Goal: Task Accomplishment & Management: Use online tool/utility

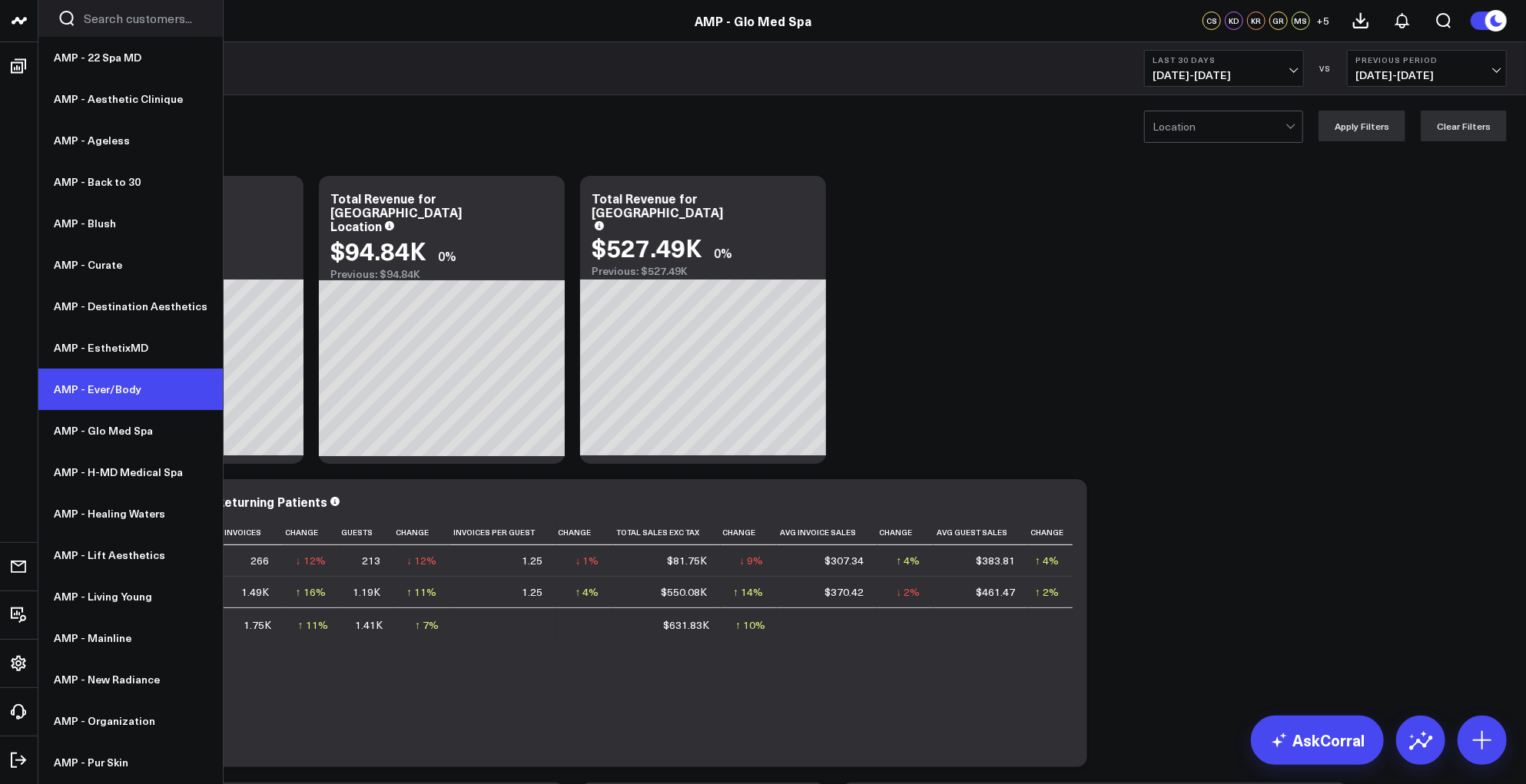
click at [92, 384] on link "AMP - Ever/Body" at bounding box center [131, 389] width 184 height 41
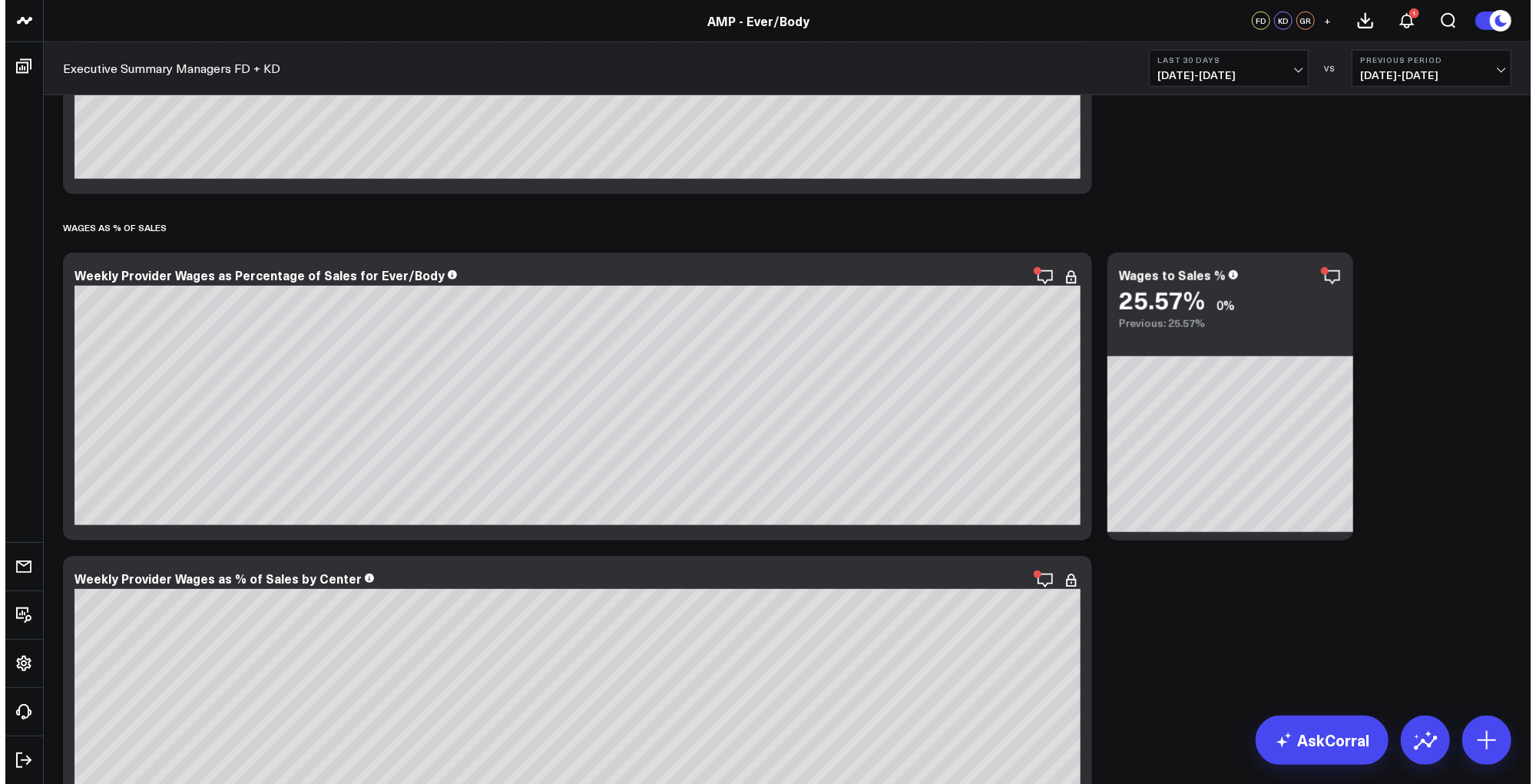
scroll to position [5188, 0]
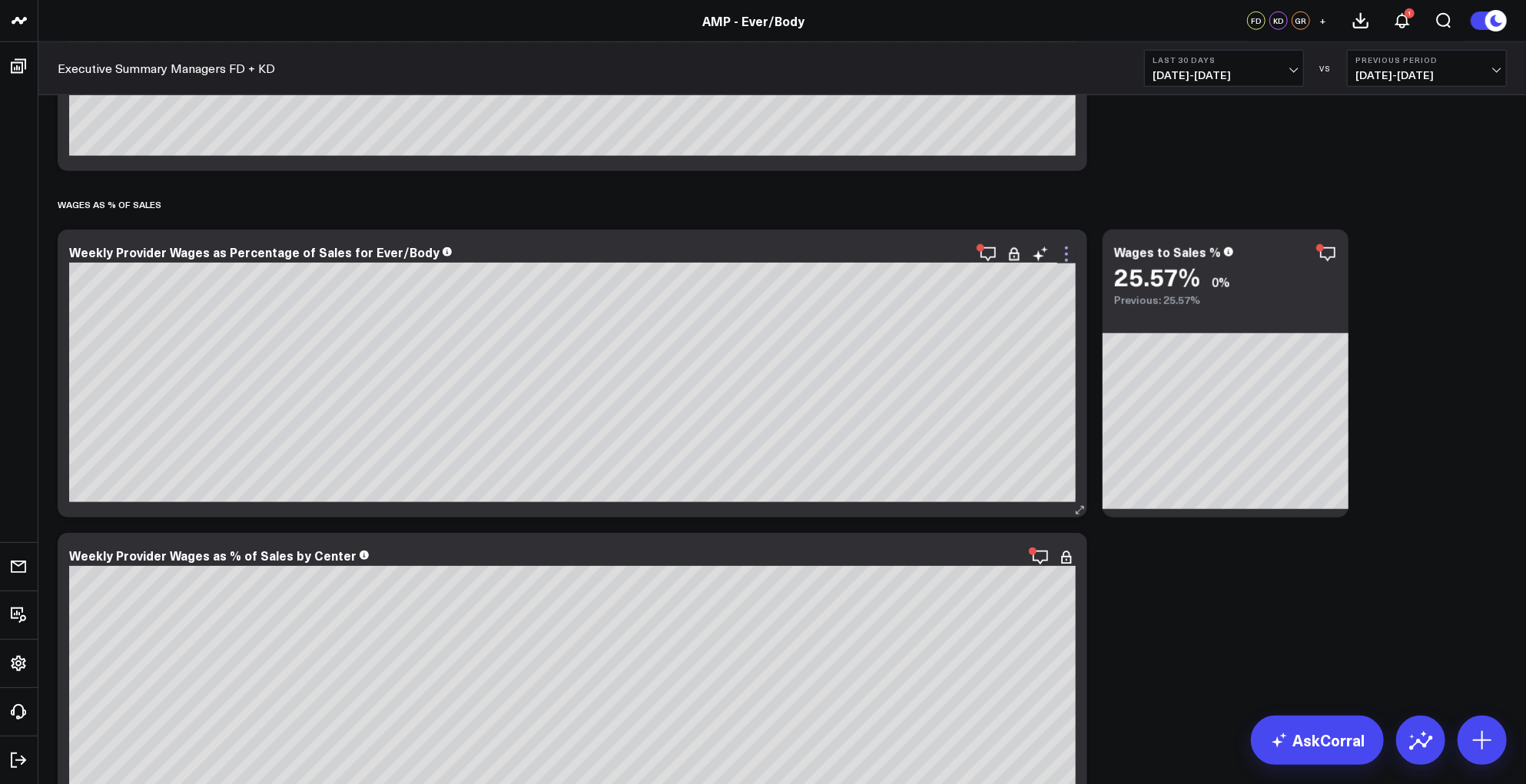
click at [1067, 259] on icon at bounding box center [1066, 260] width 3 height 3
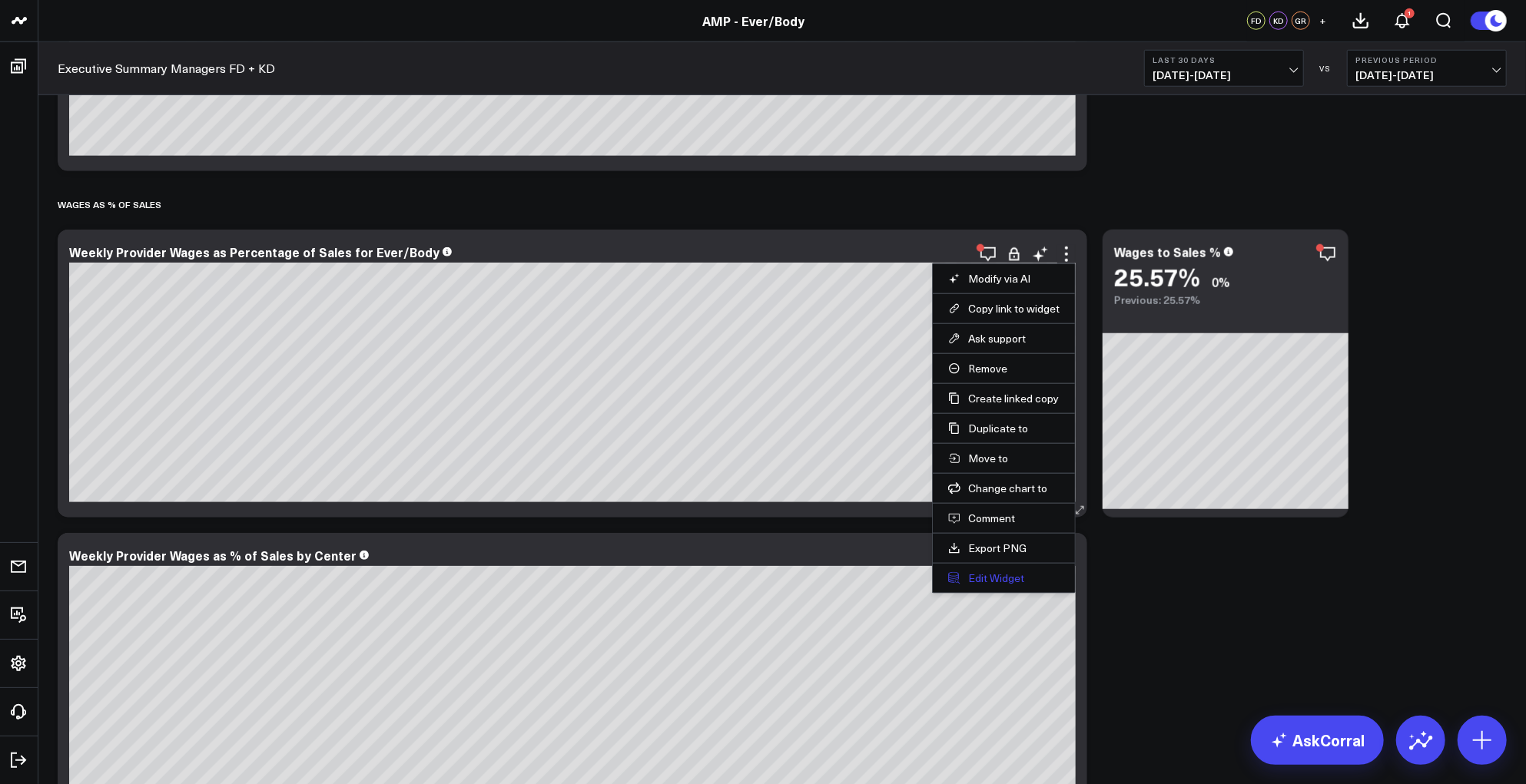
click at [993, 574] on button "Edit Widget" at bounding box center [1004, 577] width 112 height 13
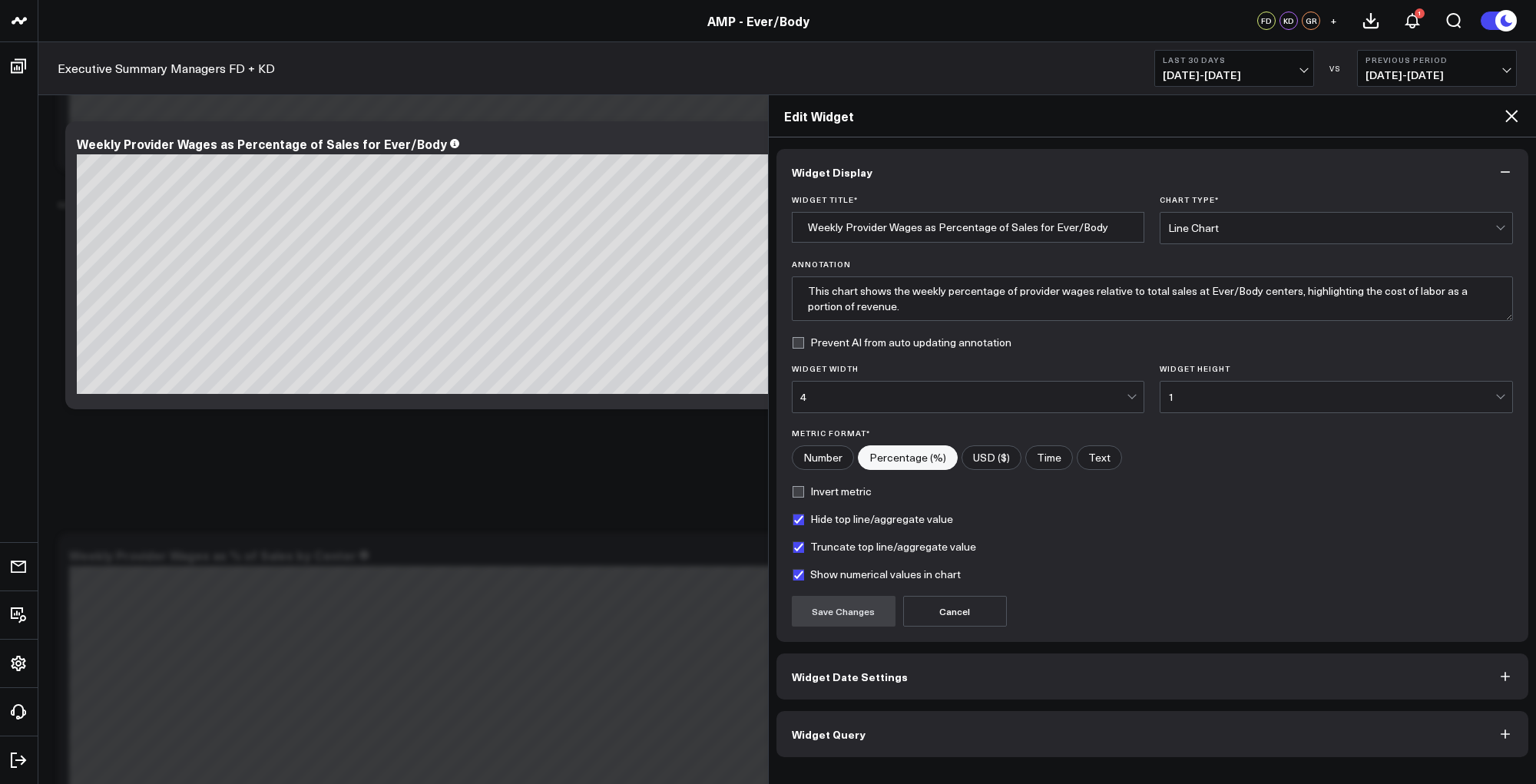
click at [1004, 728] on button "Widget Query" at bounding box center [1153, 735] width 753 height 46
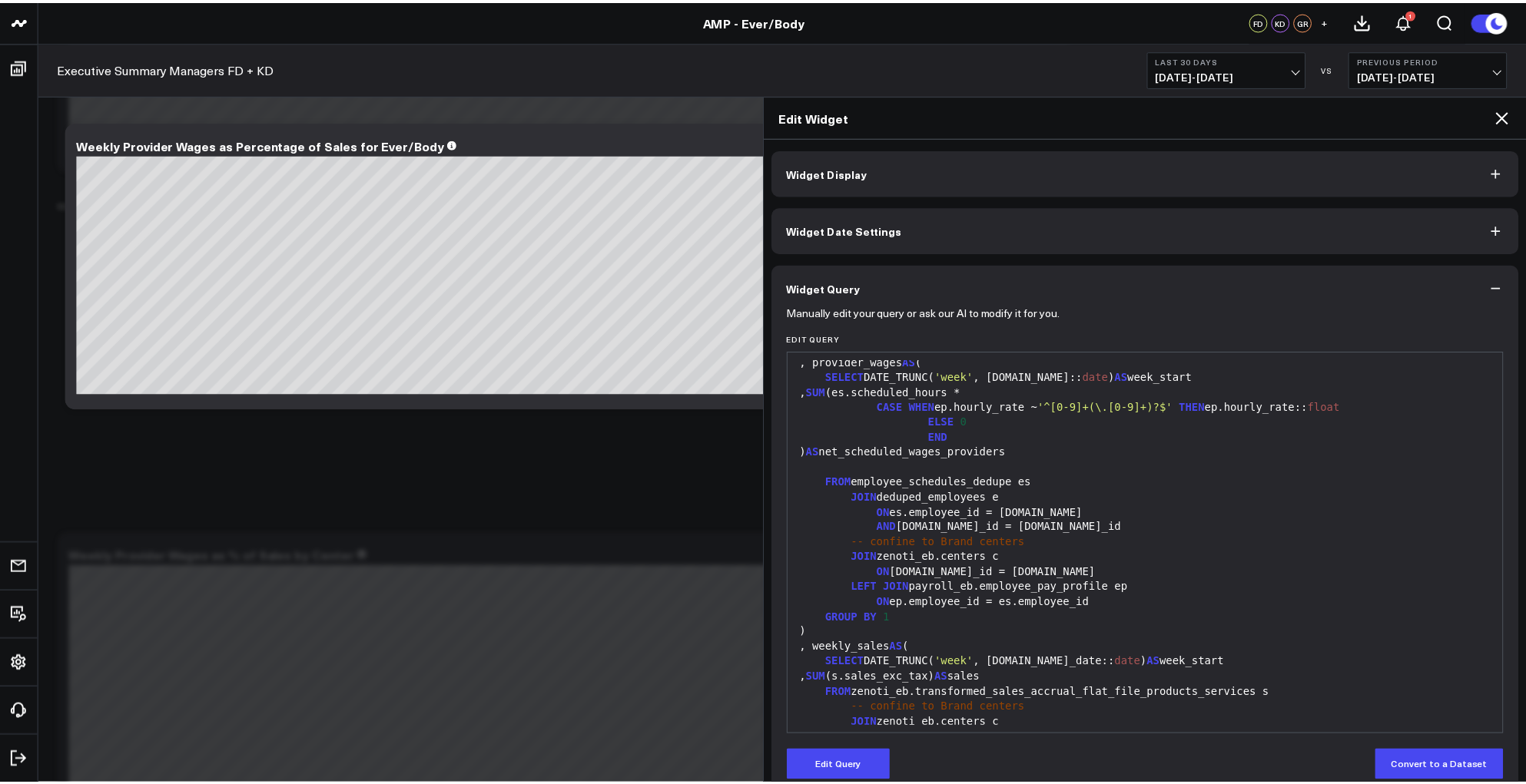
scroll to position [302, 0]
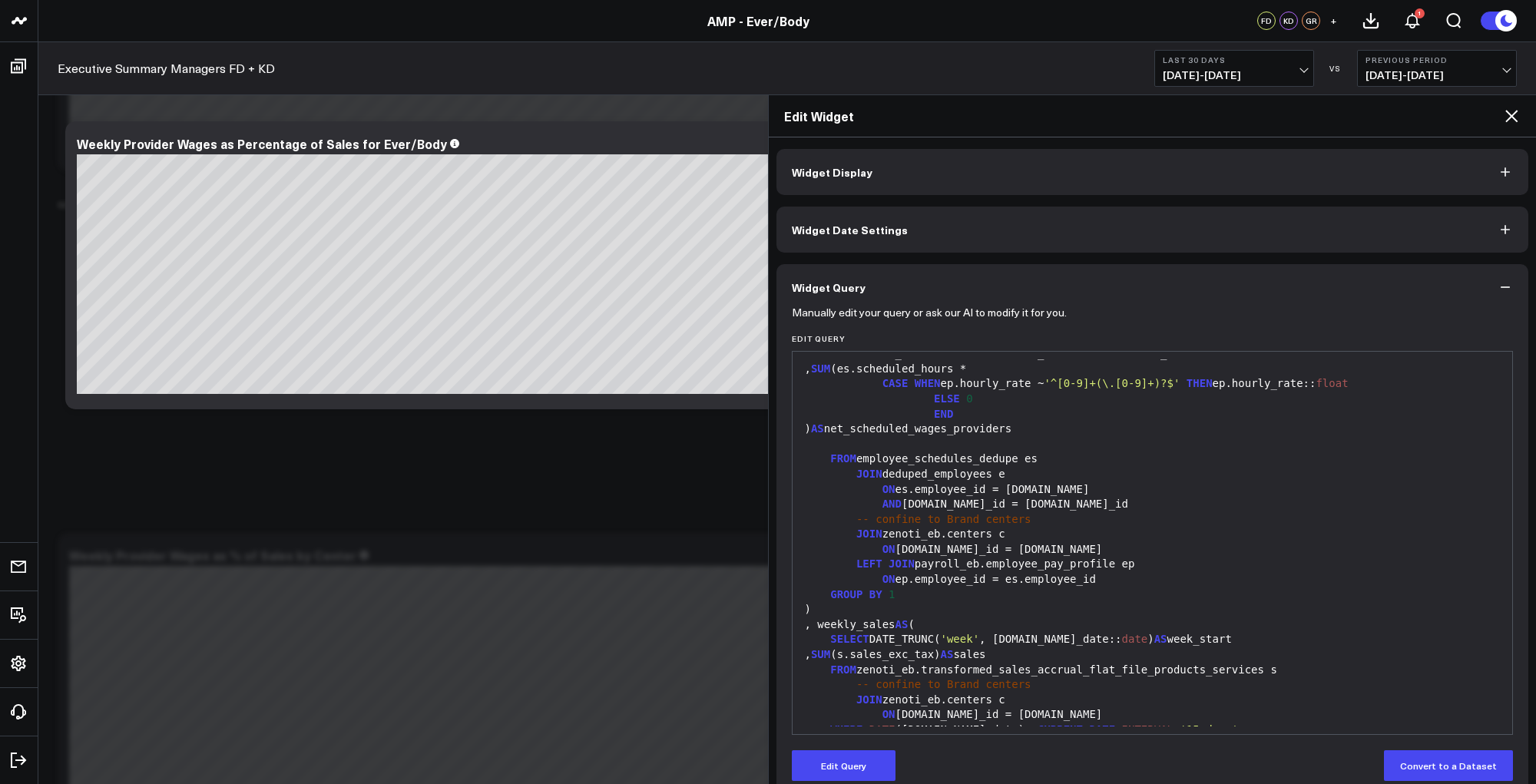
click at [1513, 115] on icon at bounding box center [1512, 116] width 13 height 13
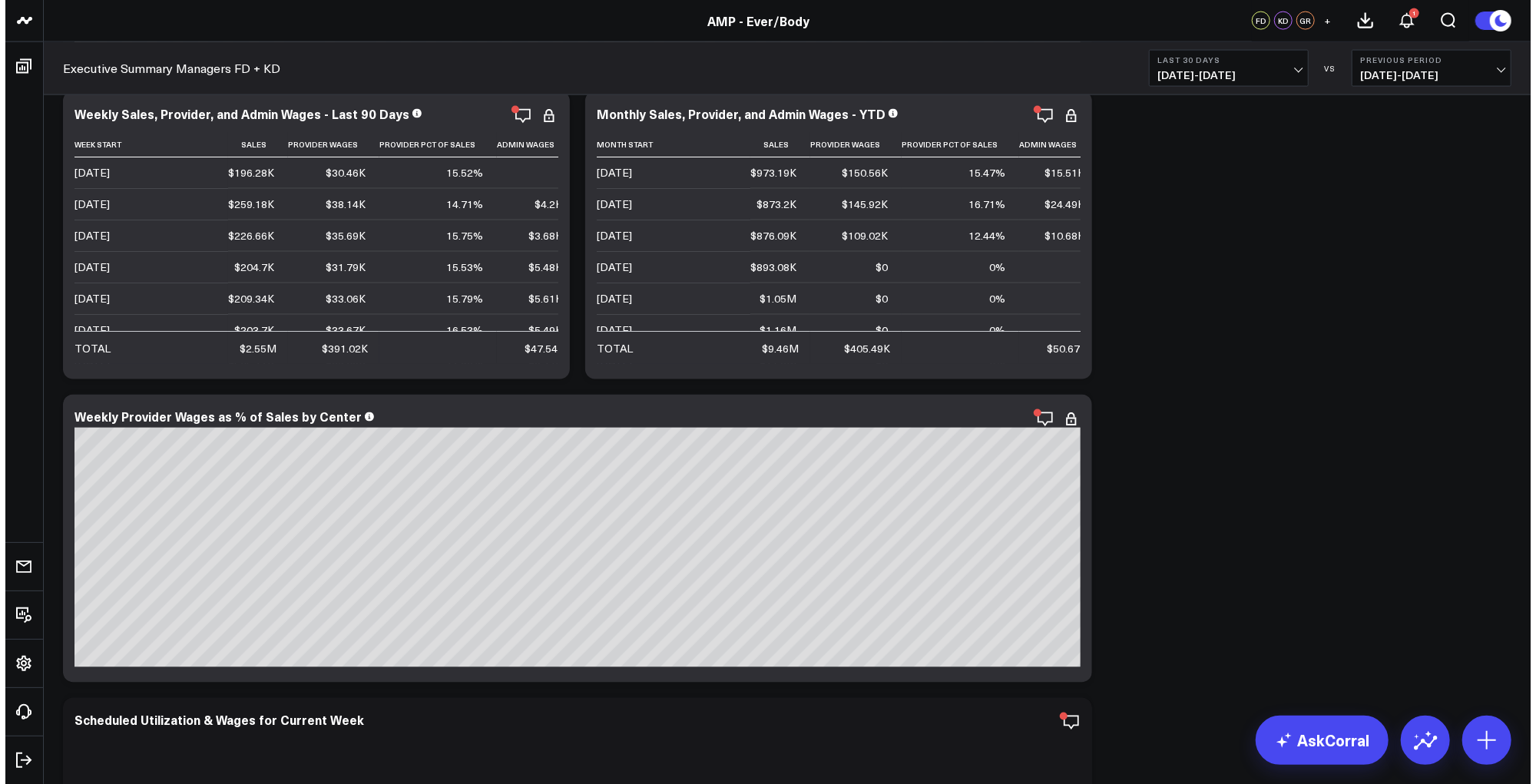
scroll to position [5909, 0]
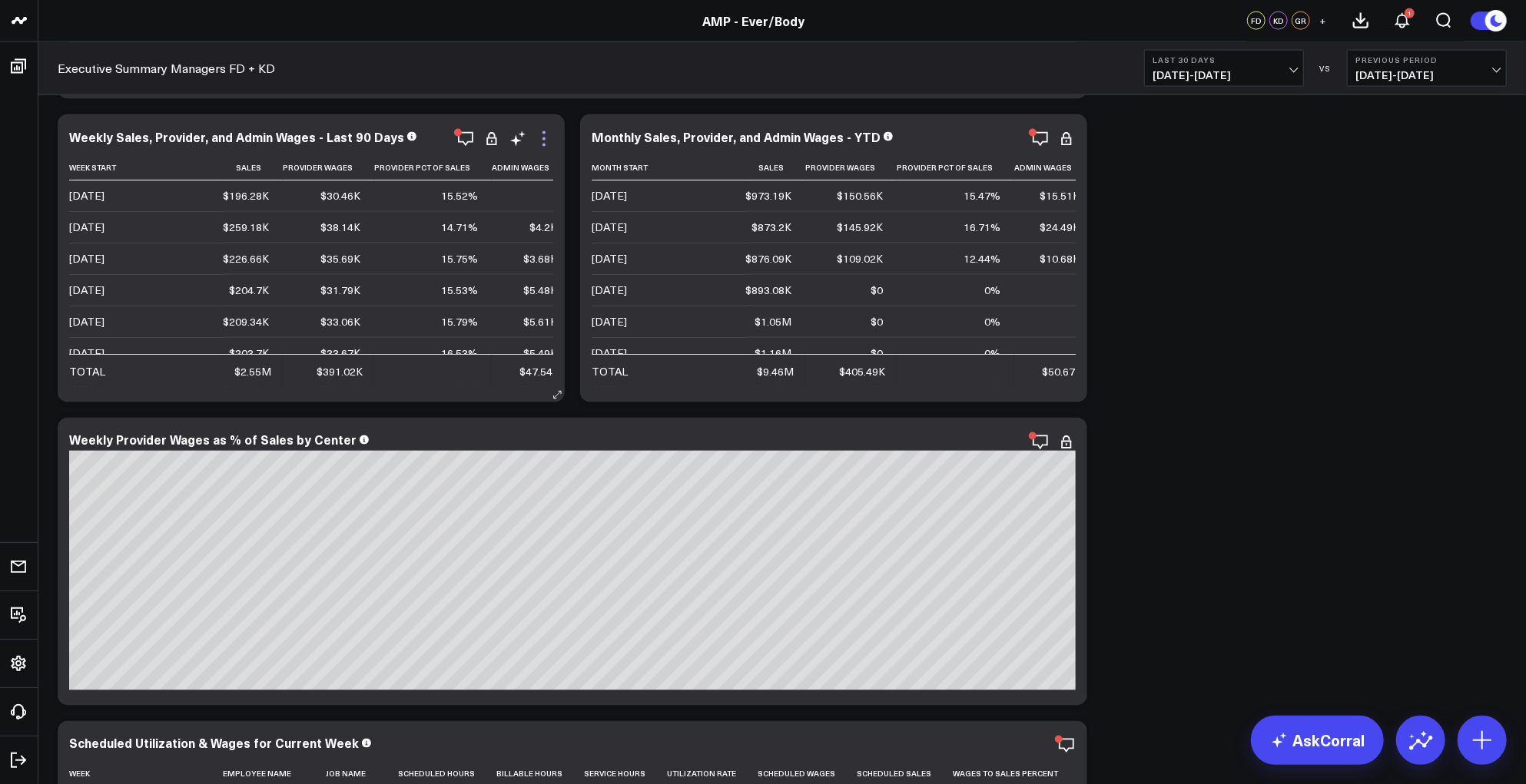
click at [546, 139] on icon at bounding box center [544, 139] width 19 height 19
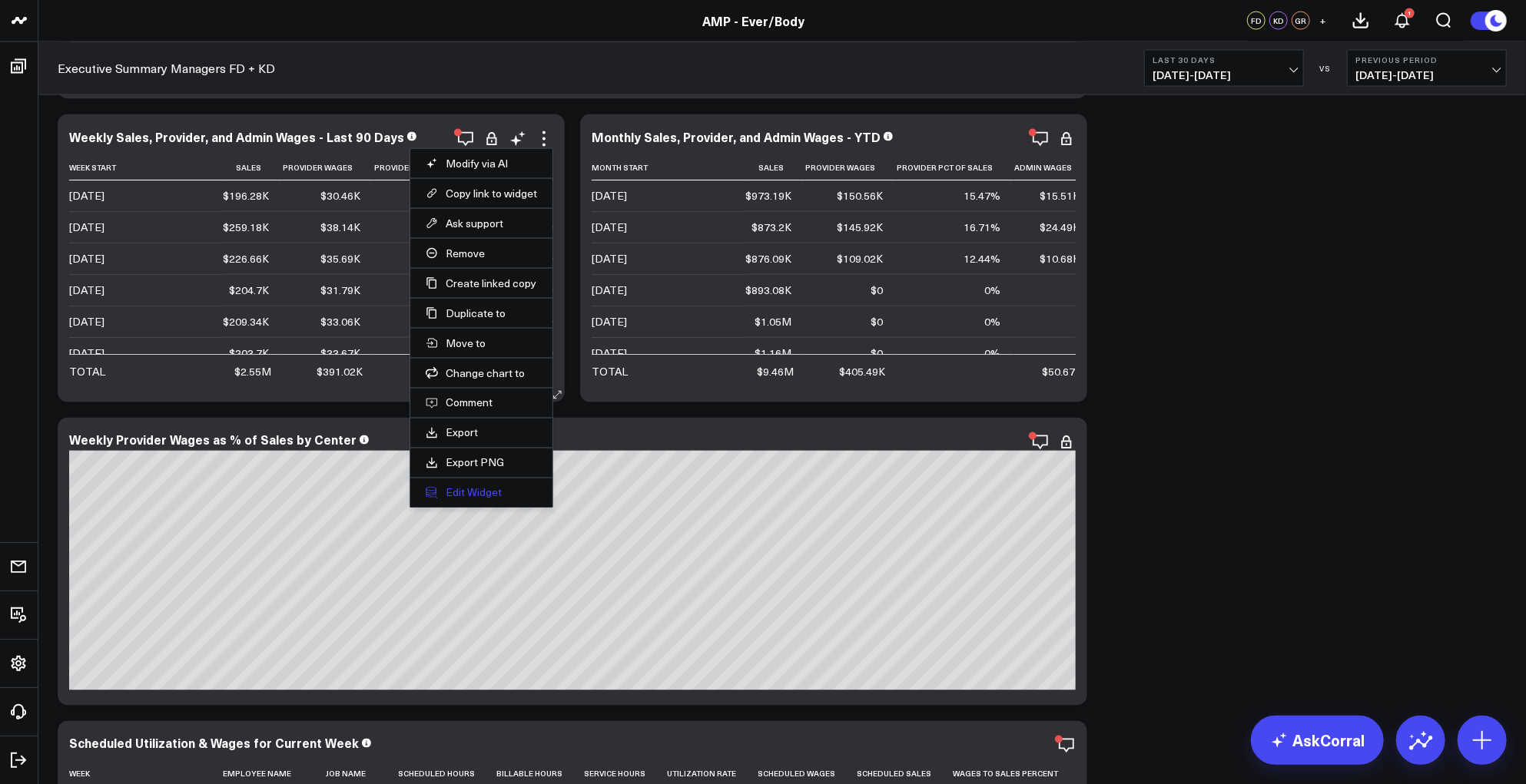
click at [459, 488] on button "Edit Widget" at bounding box center [481, 493] width 112 height 13
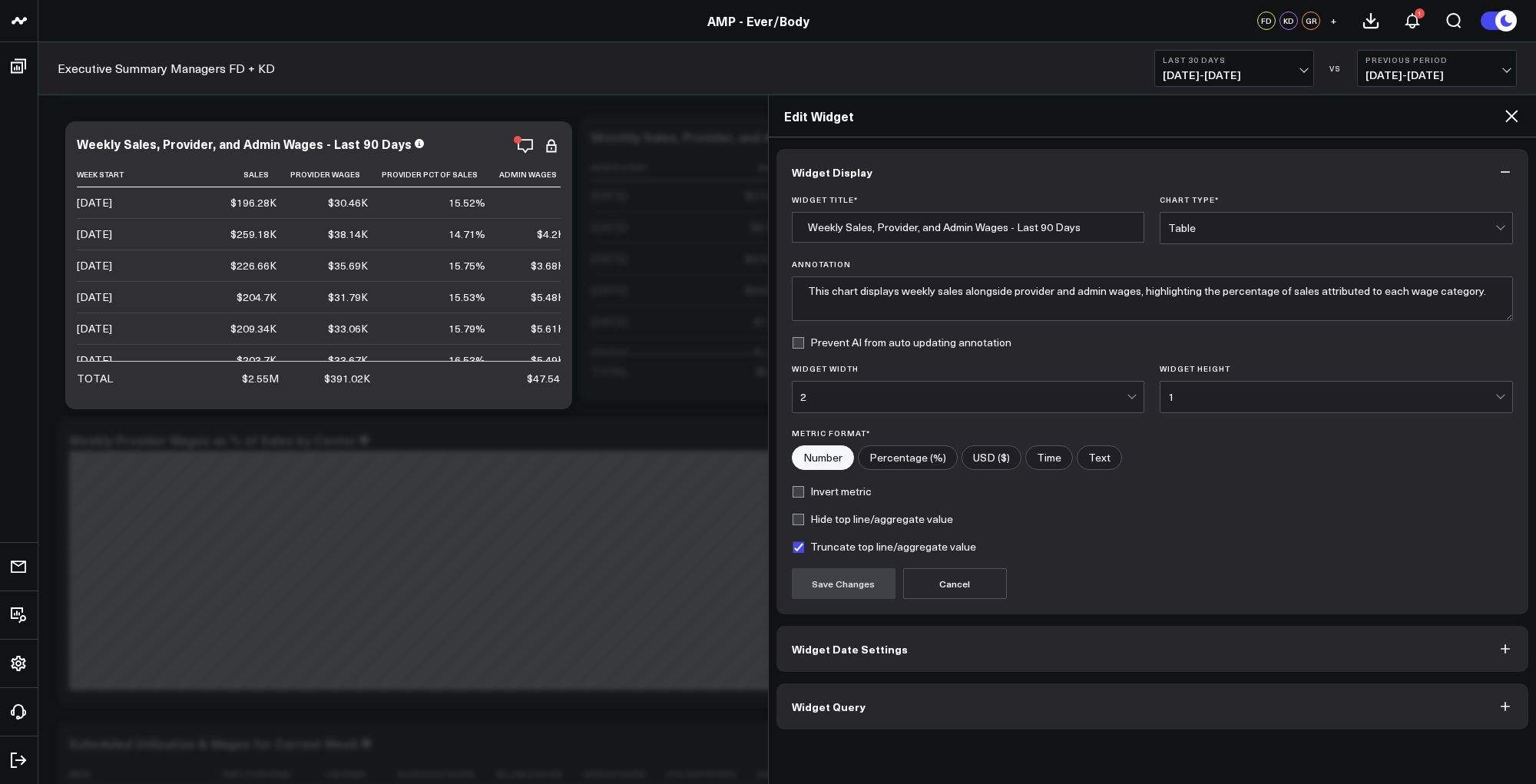
click at [1038, 713] on button "Widget Query" at bounding box center [1153, 707] width 753 height 46
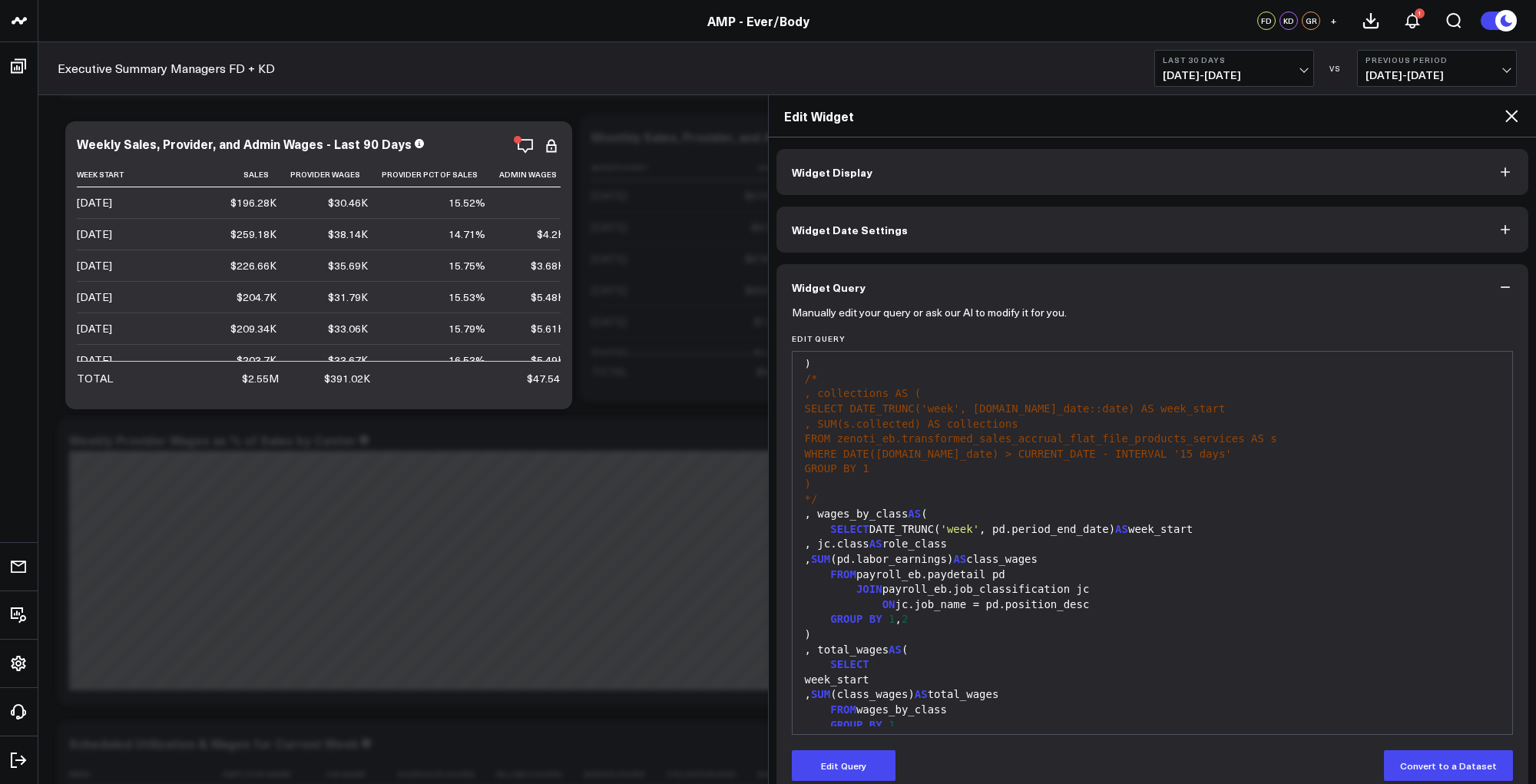
scroll to position [675, 0]
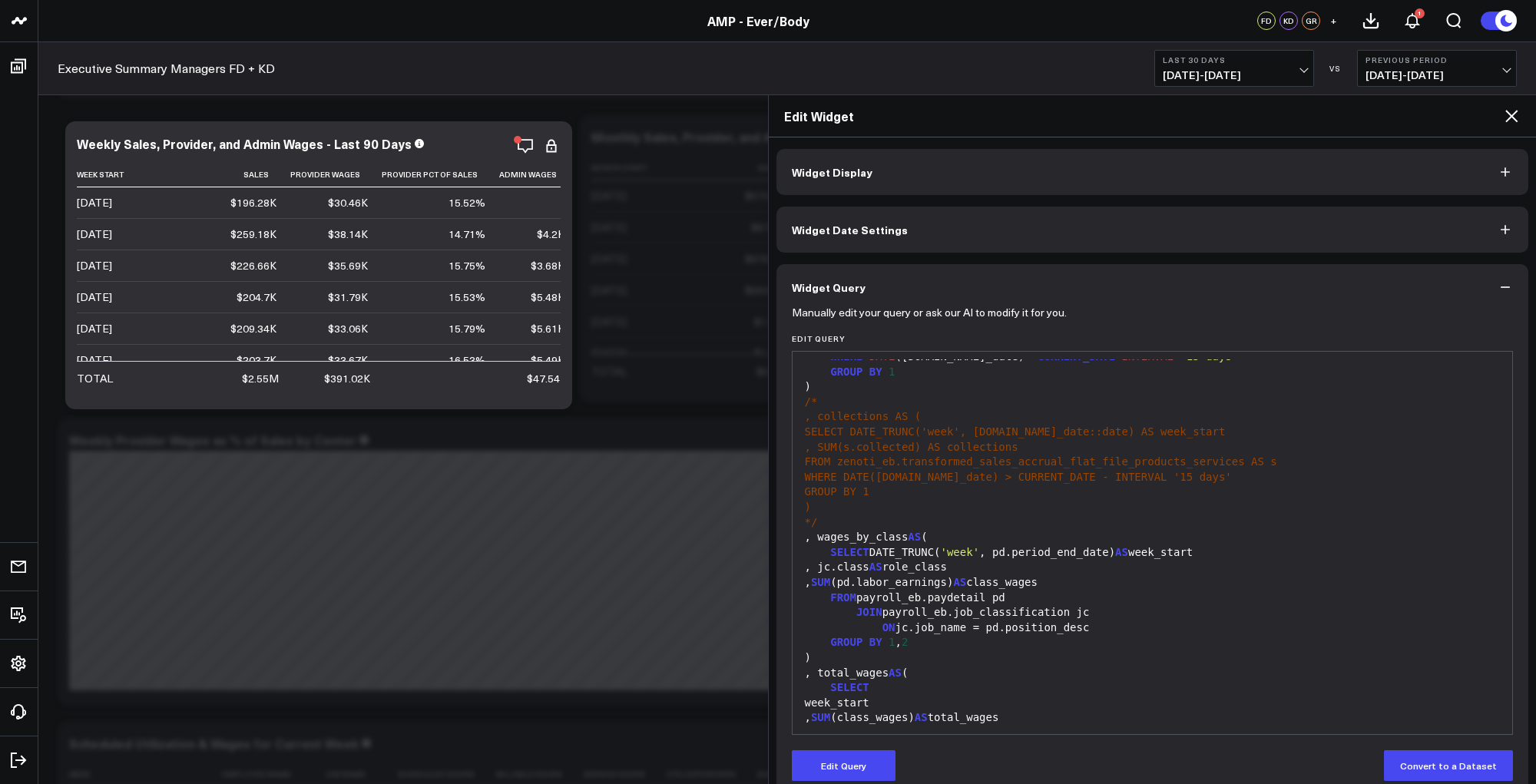
click at [935, 409] on div ", collections AS (" at bounding box center [1152, 417] width 705 height 15
click at [941, 379] on div ")" at bounding box center [1152, 386] width 705 height 15
click at [828, 755] on button "Edit Query" at bounding box center [844, 765] width 104 height 30
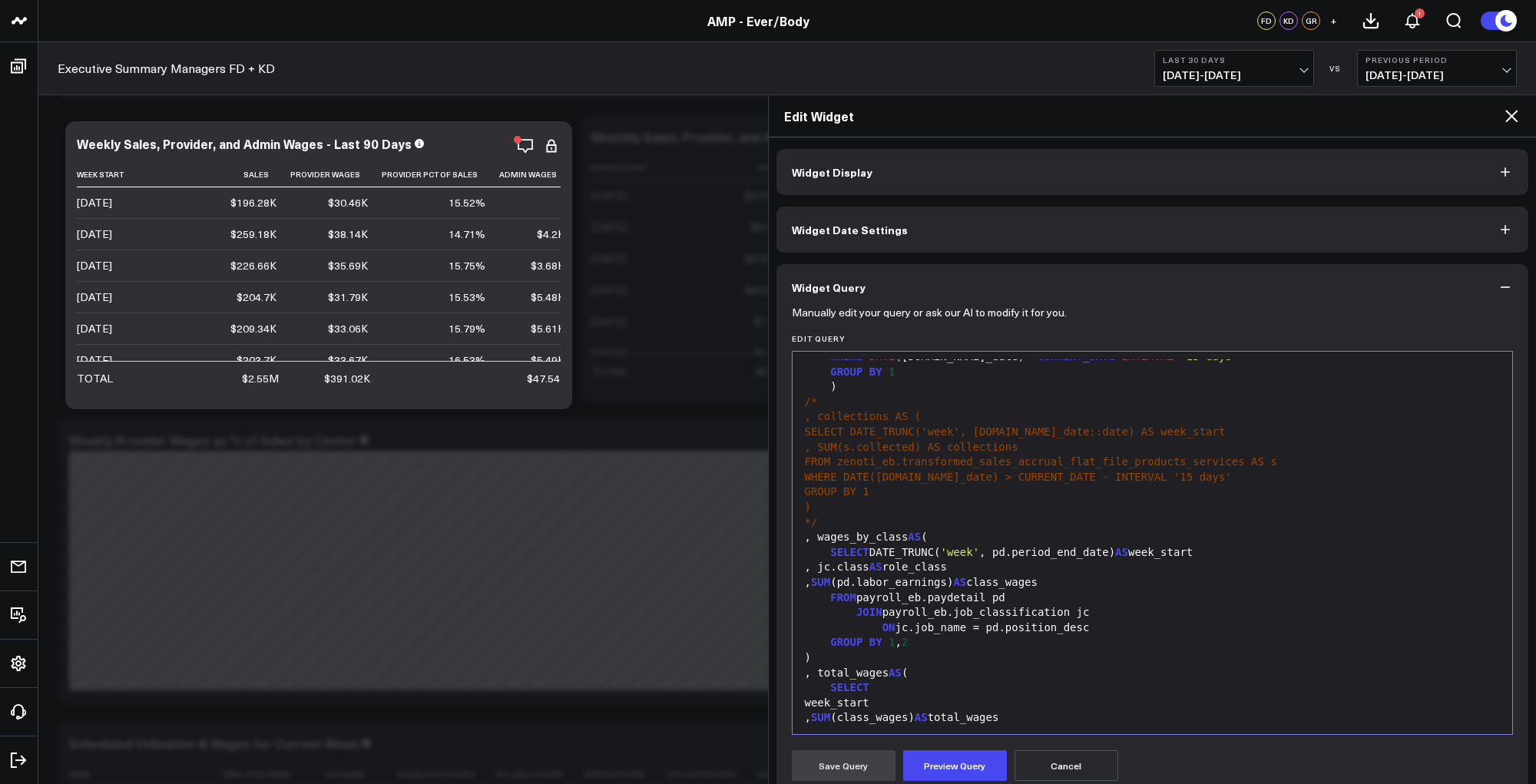
click at [1029, 409] on div ", collections AS (" at bounding box center [1152, 417] width 705 height 15
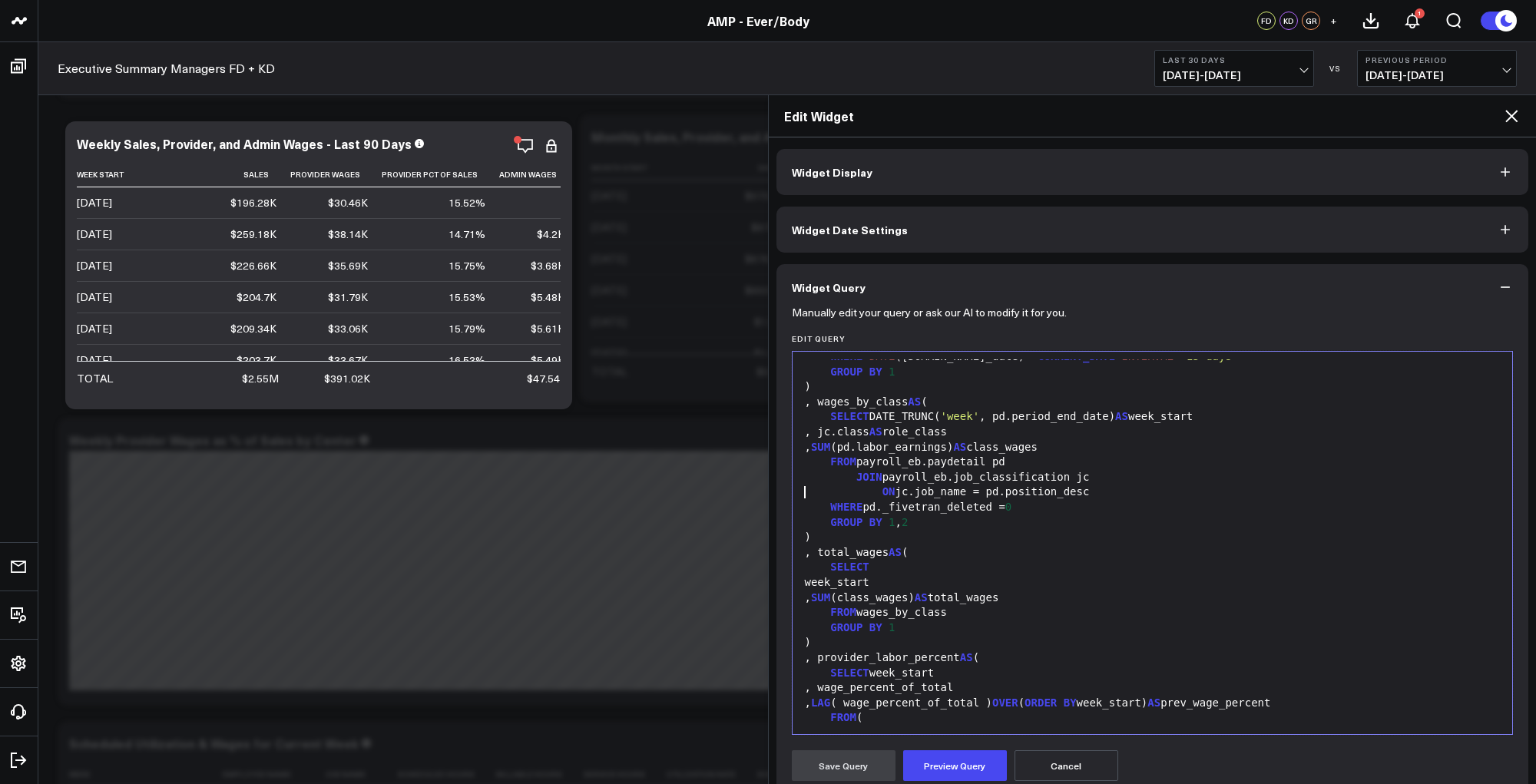
scroll to position [721, 0]
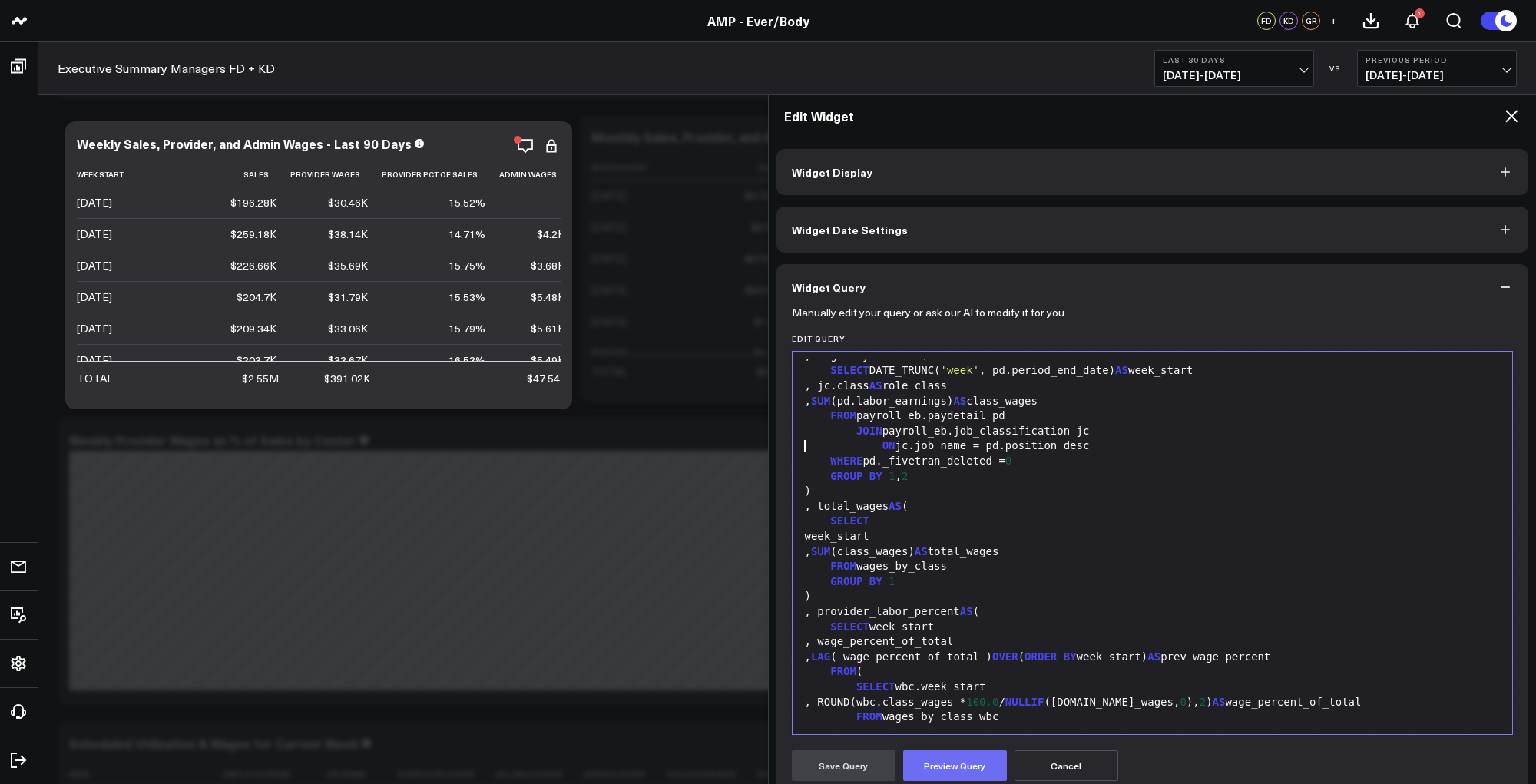
click at [940, 779] on button "Preview Query" at bounding box center [955, 765] width 104 height 30
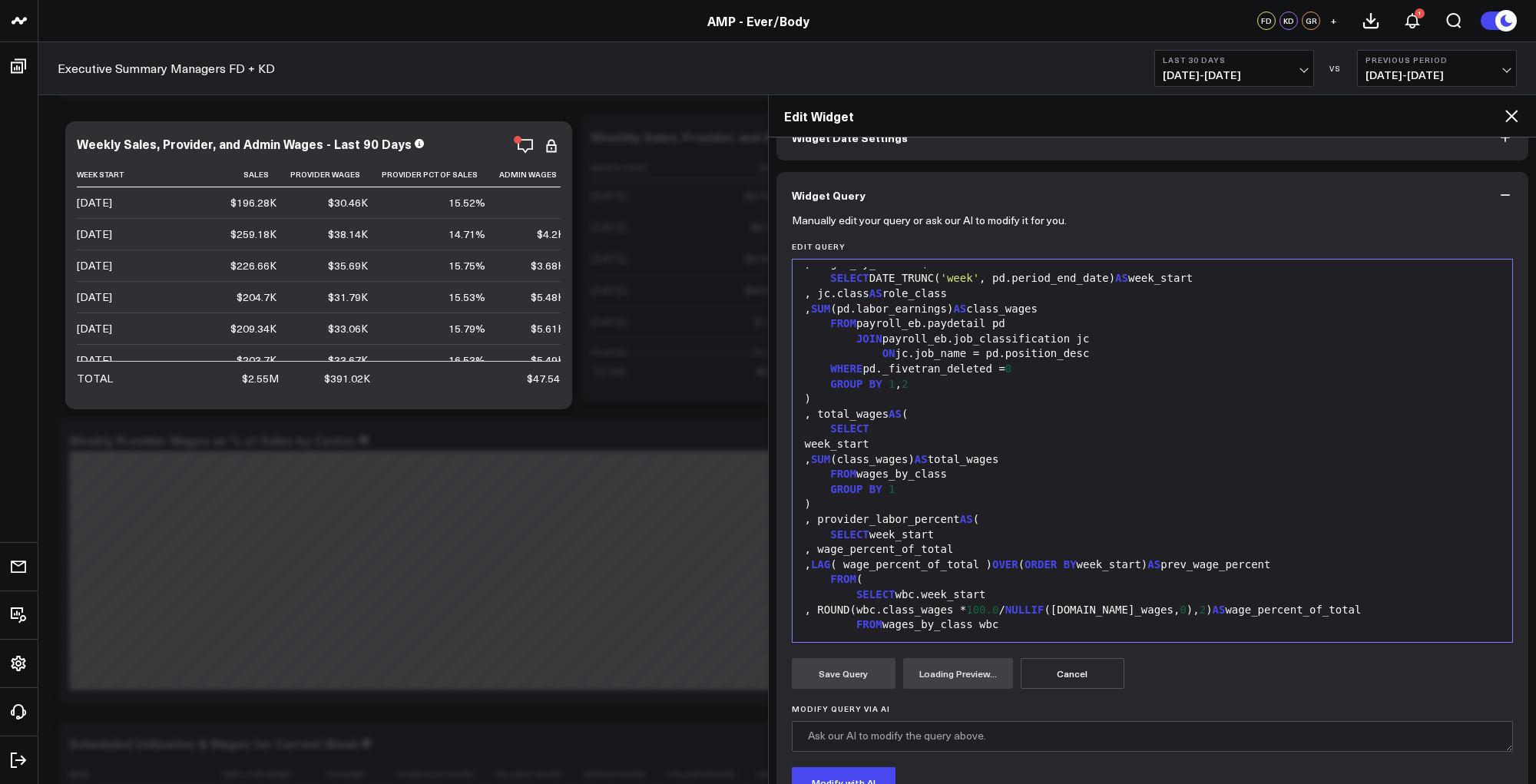
scroll to position [214, 0]
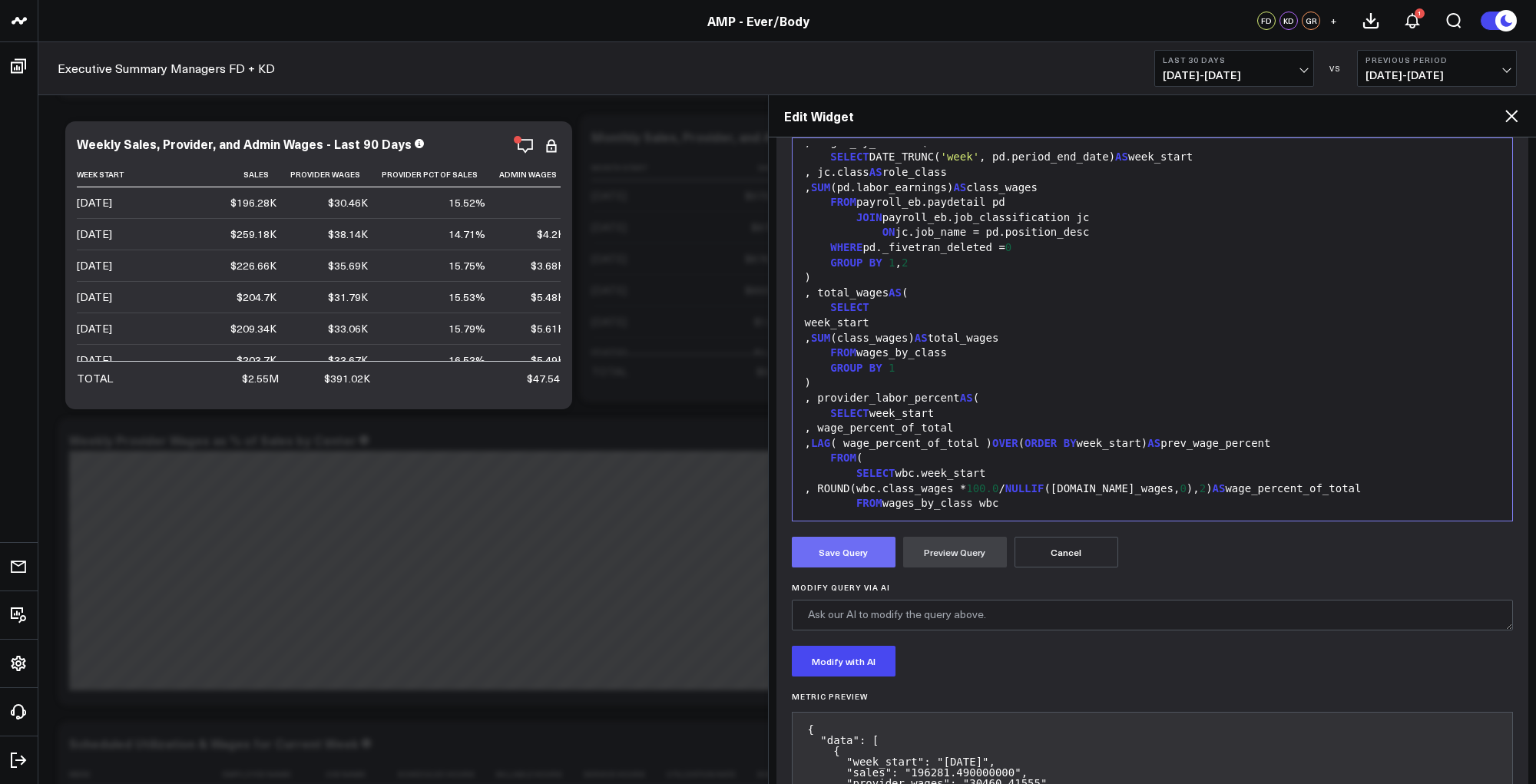
click at [852, 557] on button "Save Query" at bounding box center [844, 552] width 104 height 30
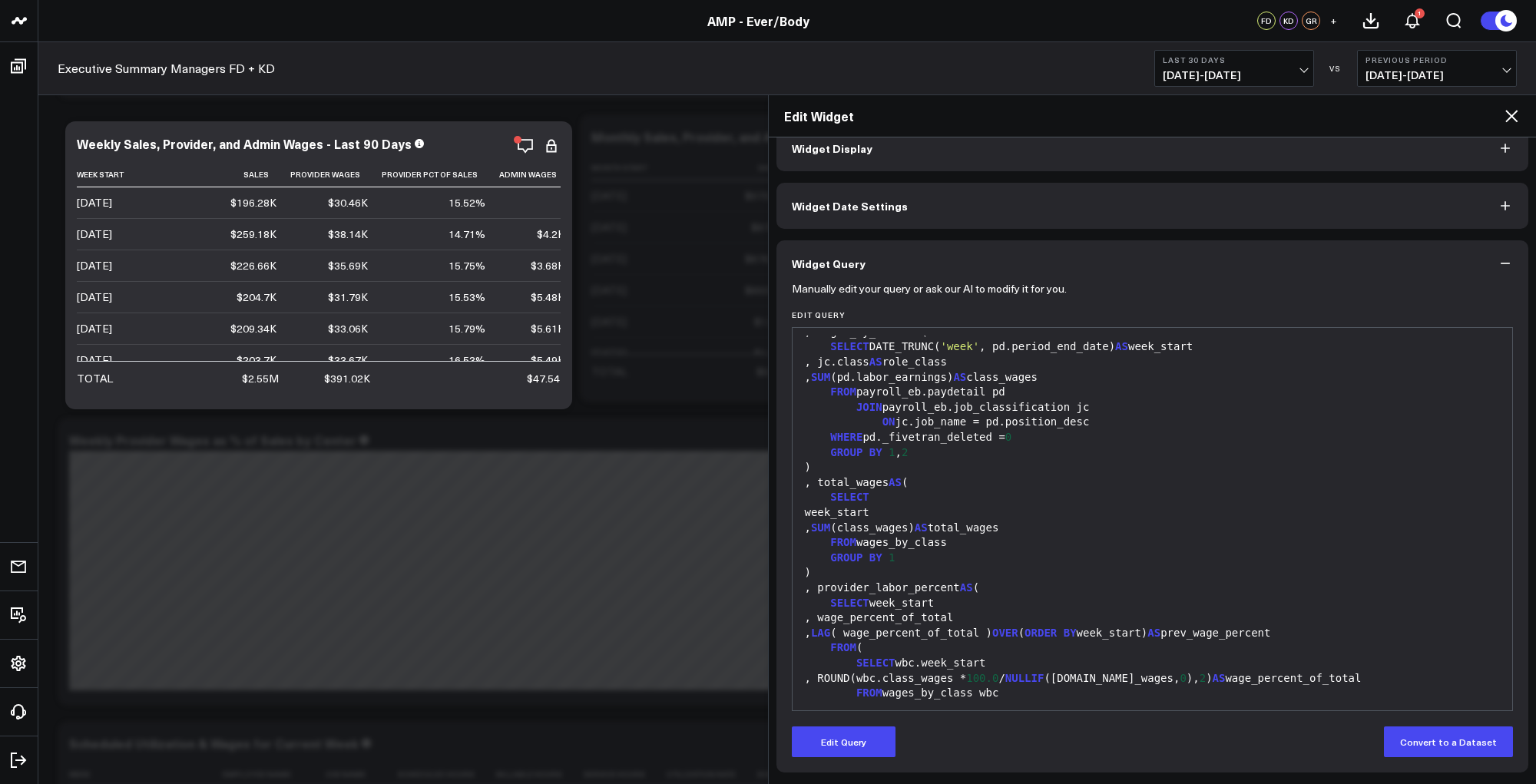
scroll to position [23, 0]
click at [1510, 117] on icon at bounding box center [1512, 116] width 13 height 13
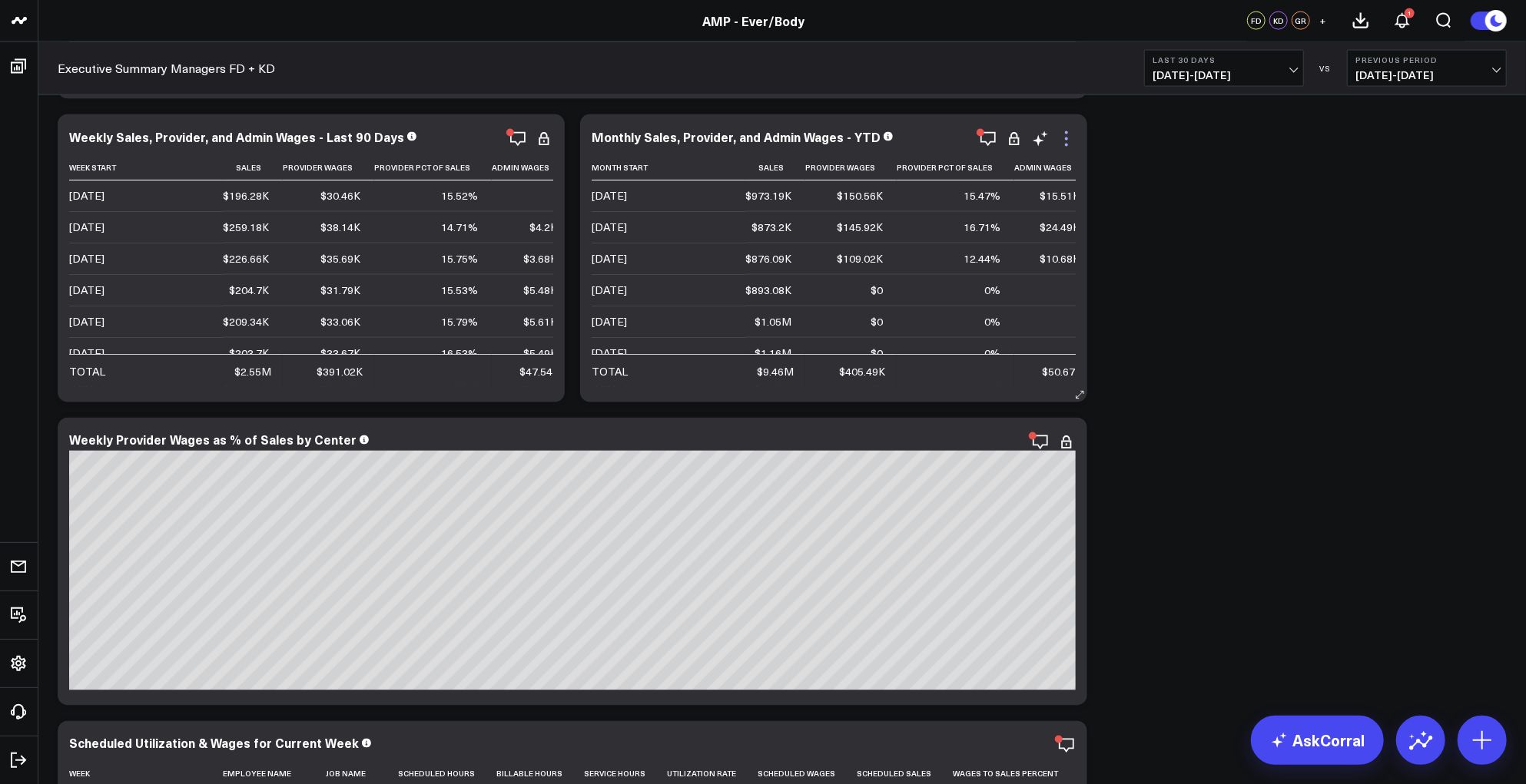
click at [1063, 138] on icon at bounding box center [1066, 139] width 19 height 19
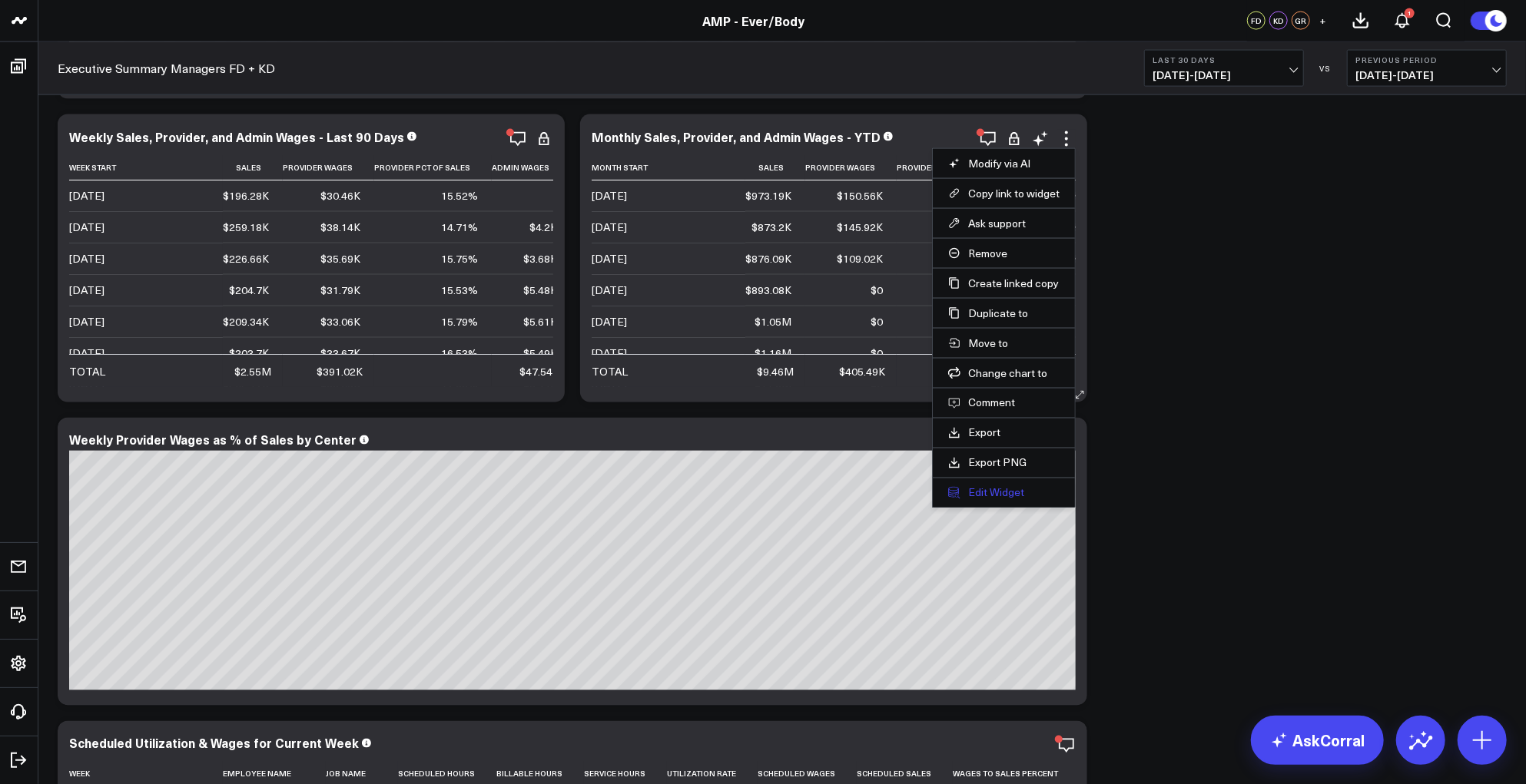
click at [1016, 490] on button "Edit Widget" at bounding box center [1004, 493] width 112 height 13
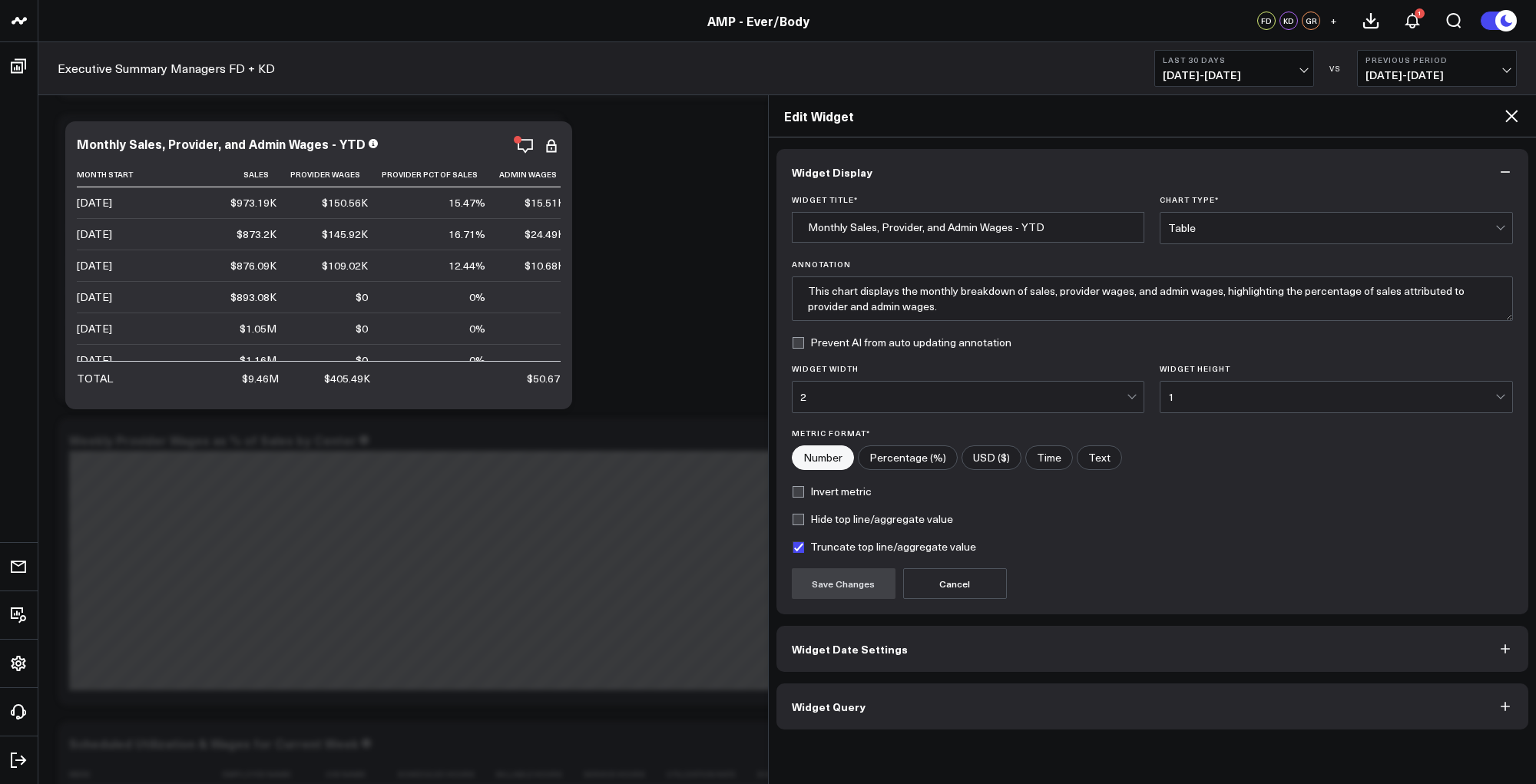
click at [1042, 702] on button "Widget Query" at bounding box center [1153, 707] width 753 height 46
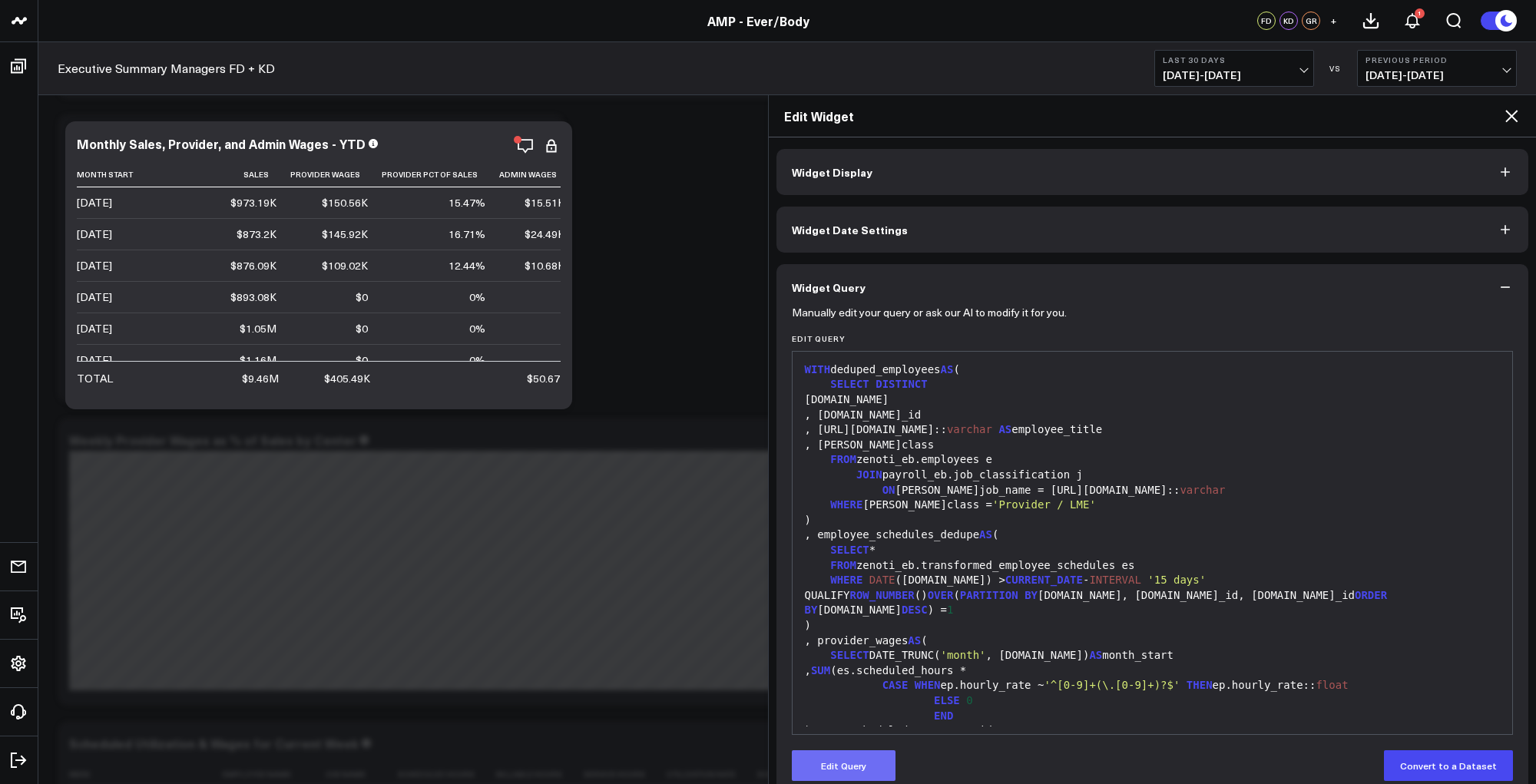
click at [858, 764] on button "Edit Query" at bounding box center [844, 765] width 104 height 30
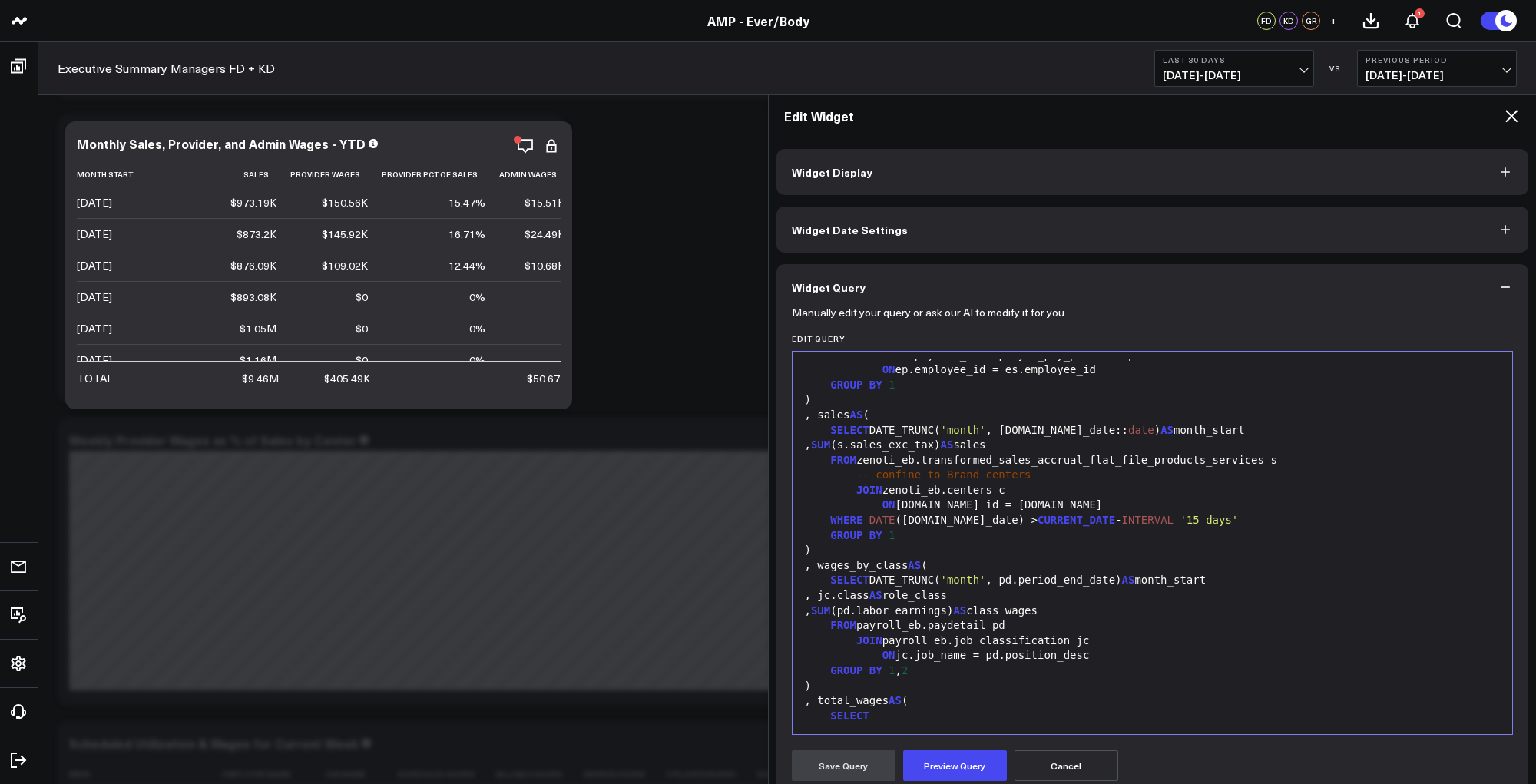
scroll to position [488, 0]
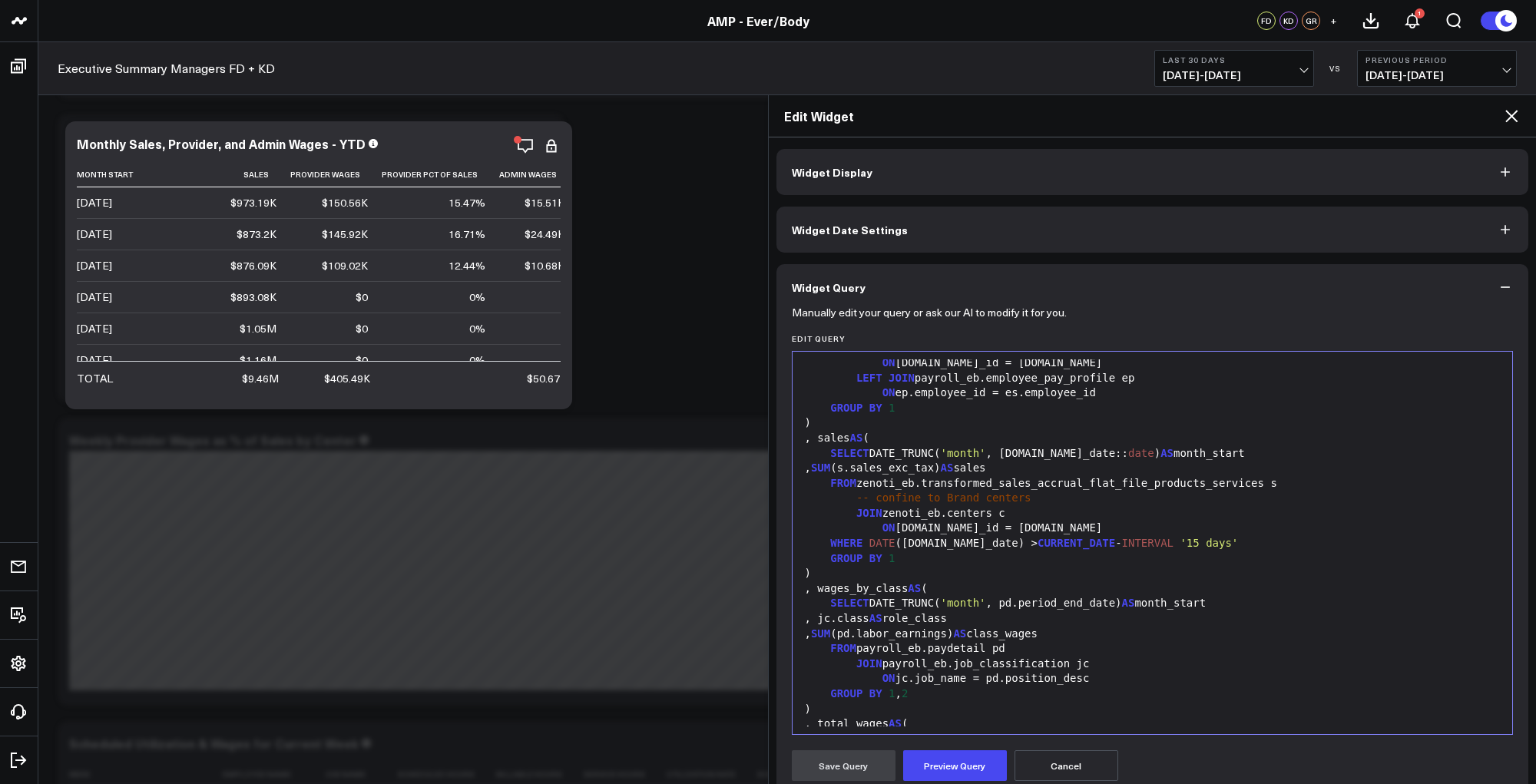
click at [1177, 702] on div ")" at bounding box center [1152, 709] width 705 height 15
click at [940, 770] on button "Preview Query" at bounding box center [955, 765] width 104 height 30
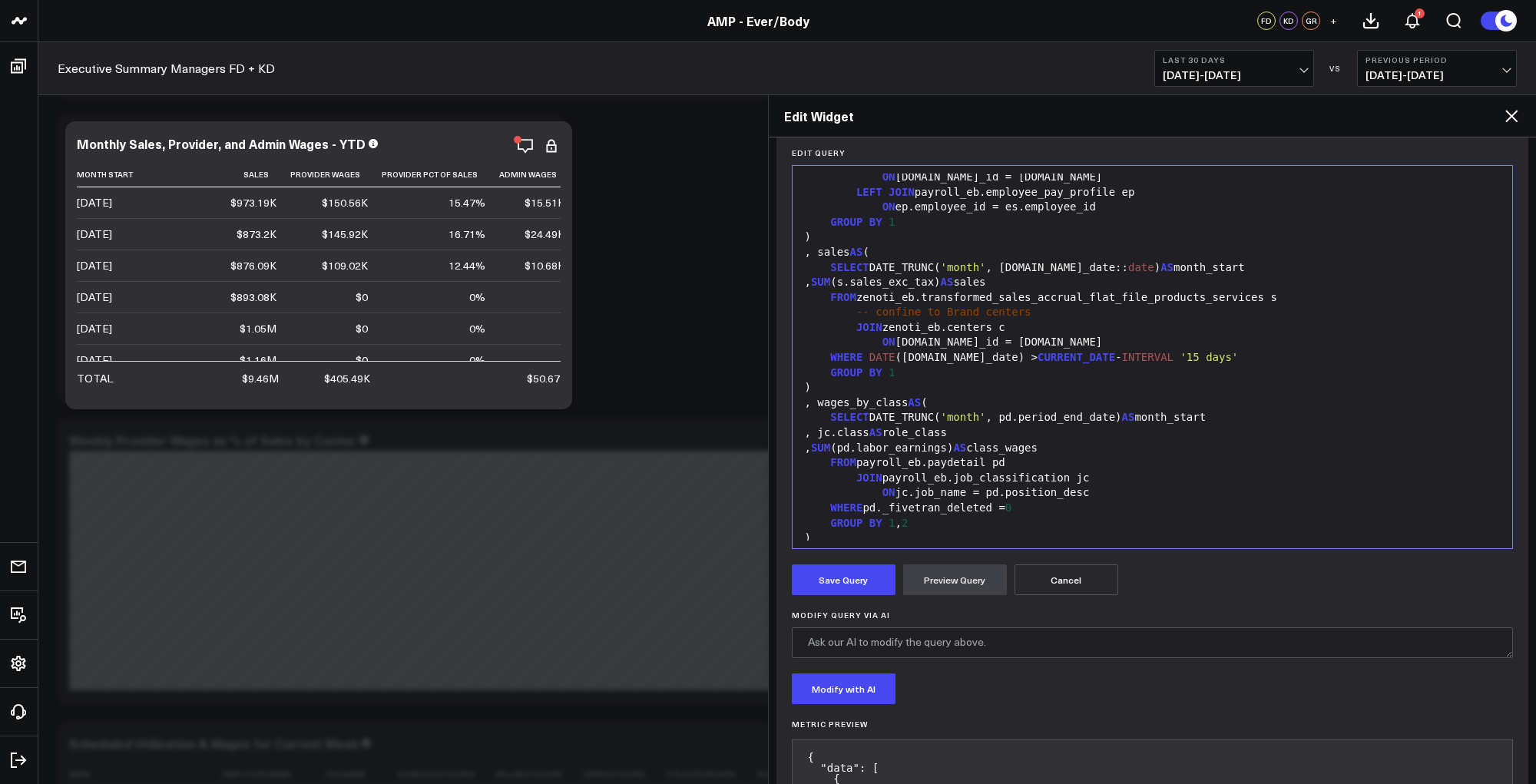
scroll to position [209, 0]
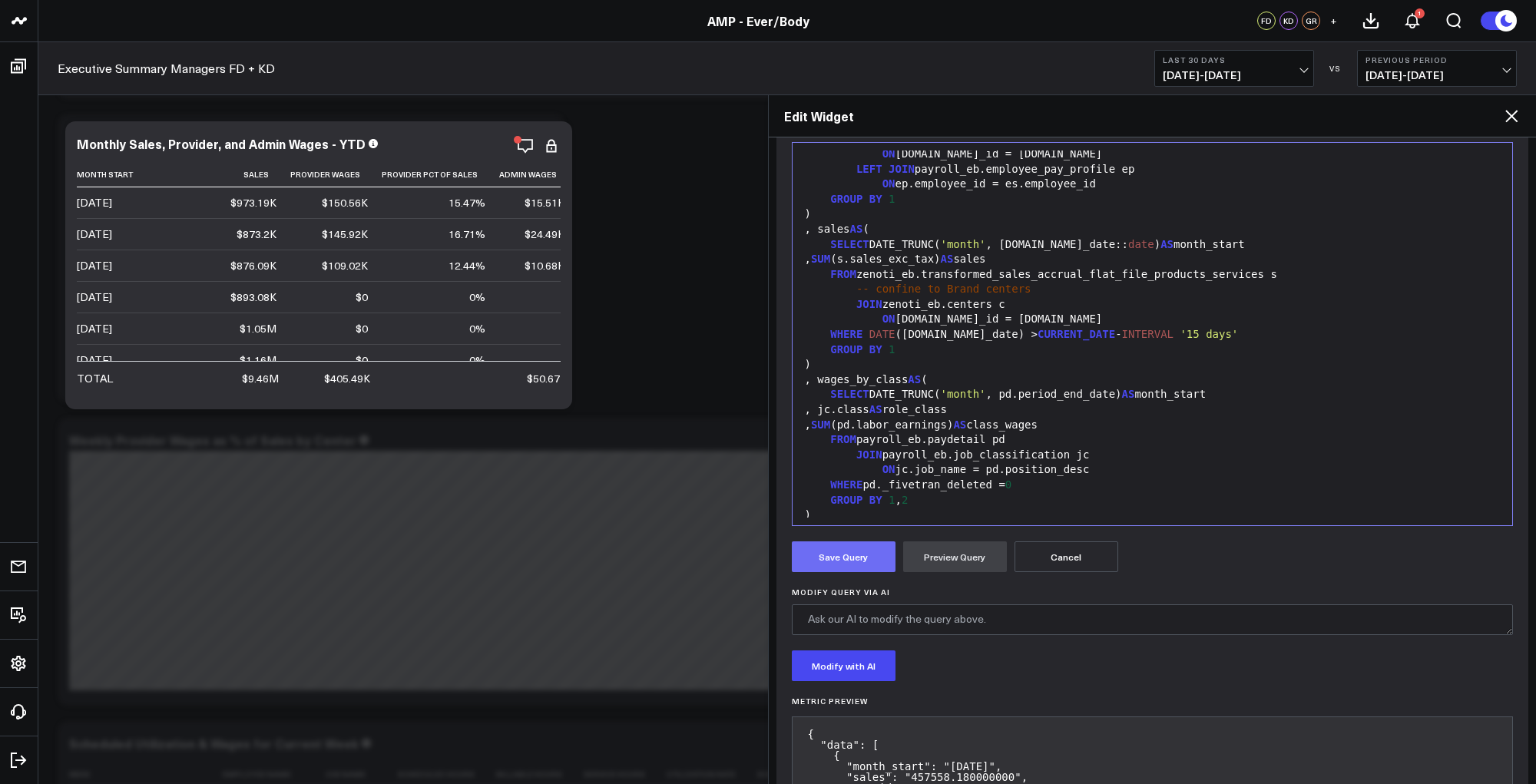
click at [845, 553] on button "Save Query" at bounding box center [844, 557] width 104 height 30
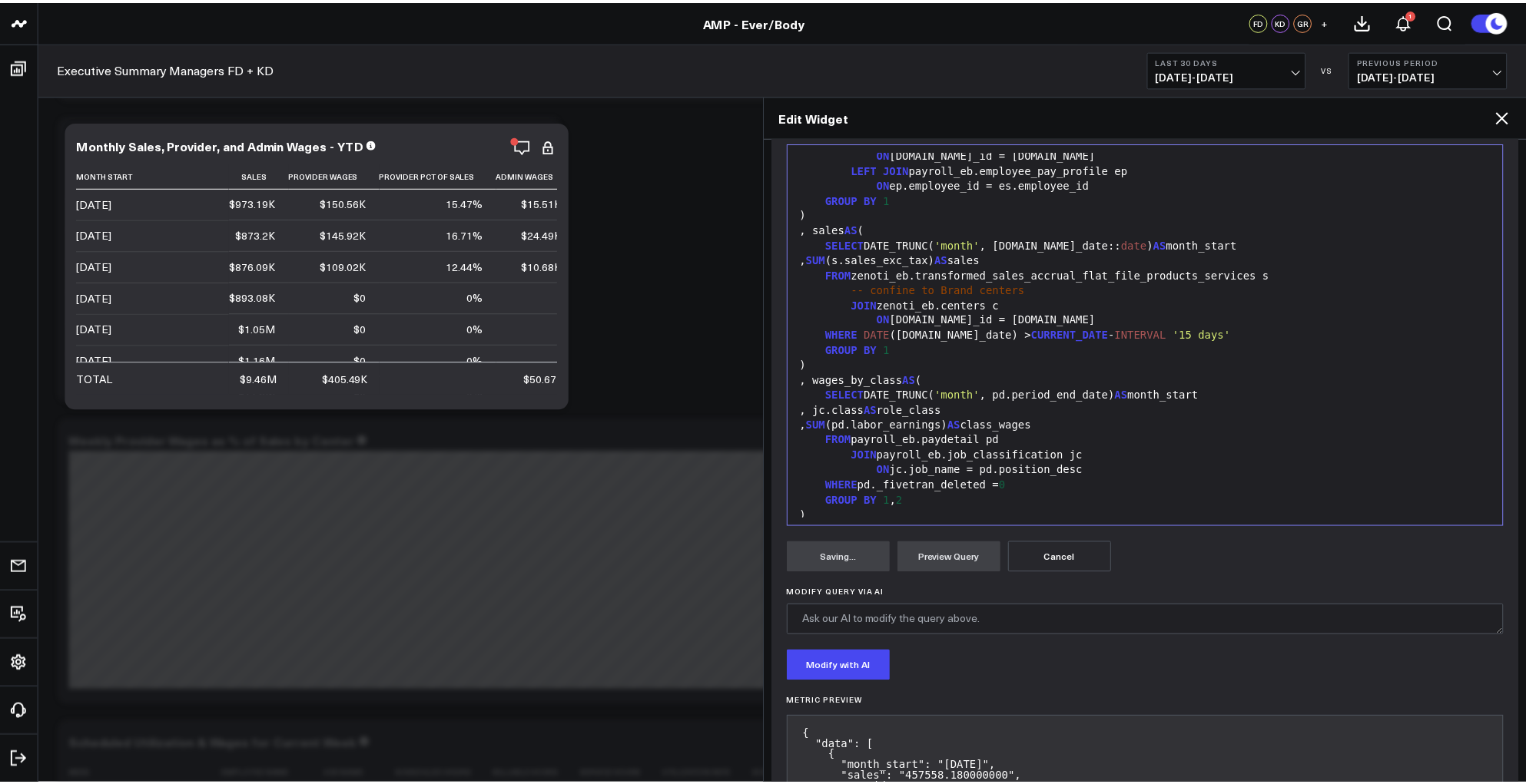
scroll to position [23, 0]
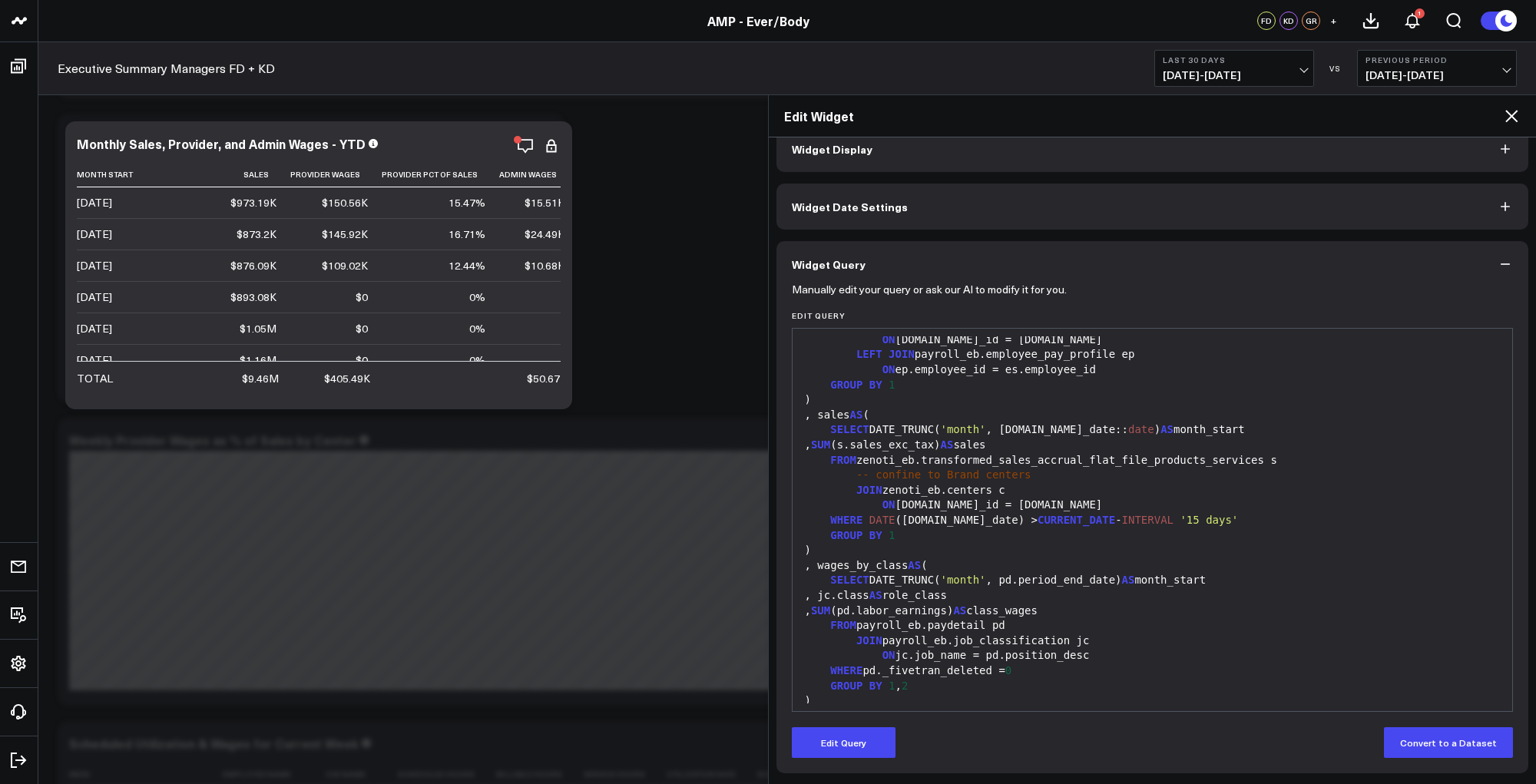
click at [1513, 114] on icon at bounding box center [1511, 115] width 19 height 19
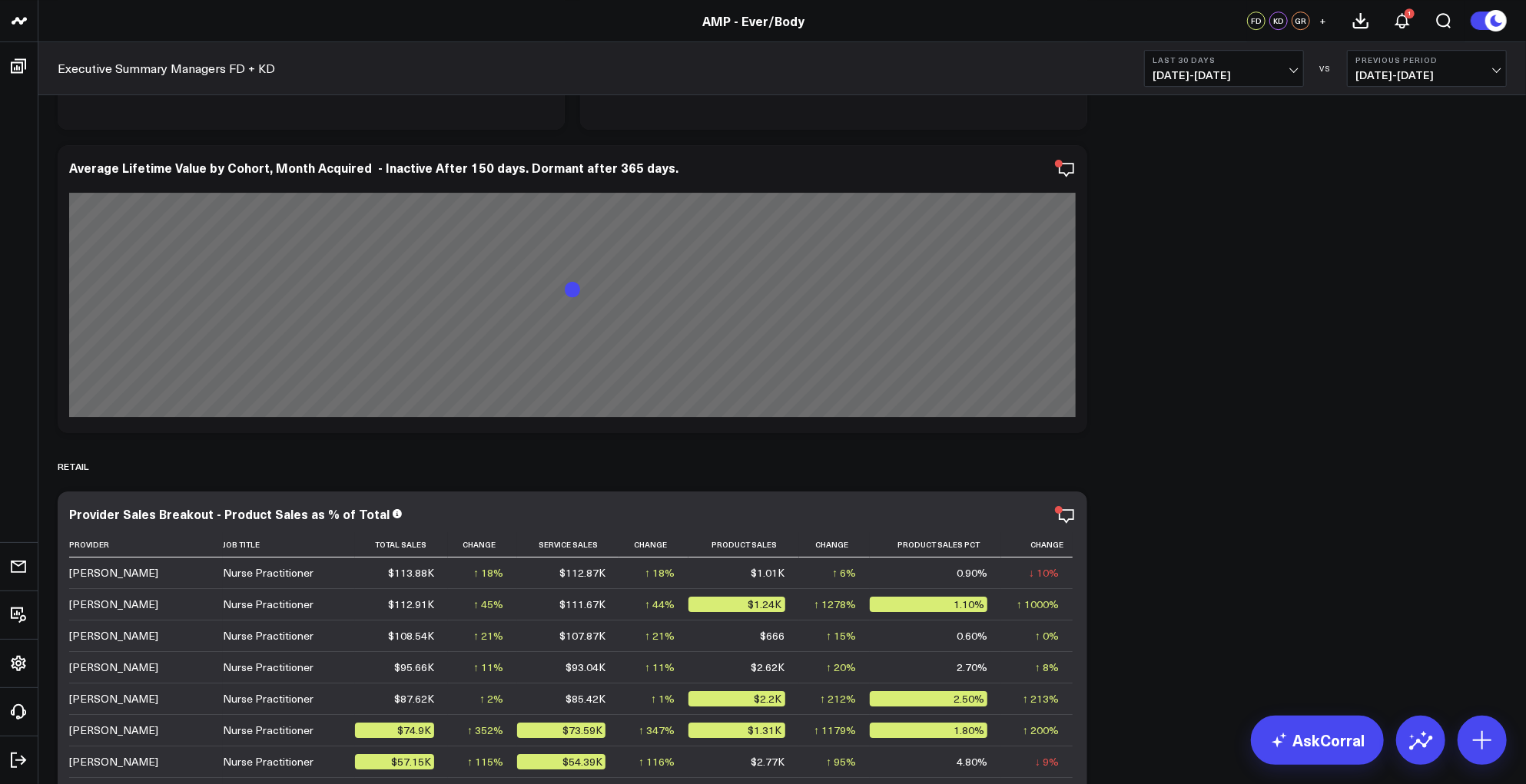
scroll to position [7765, 0]
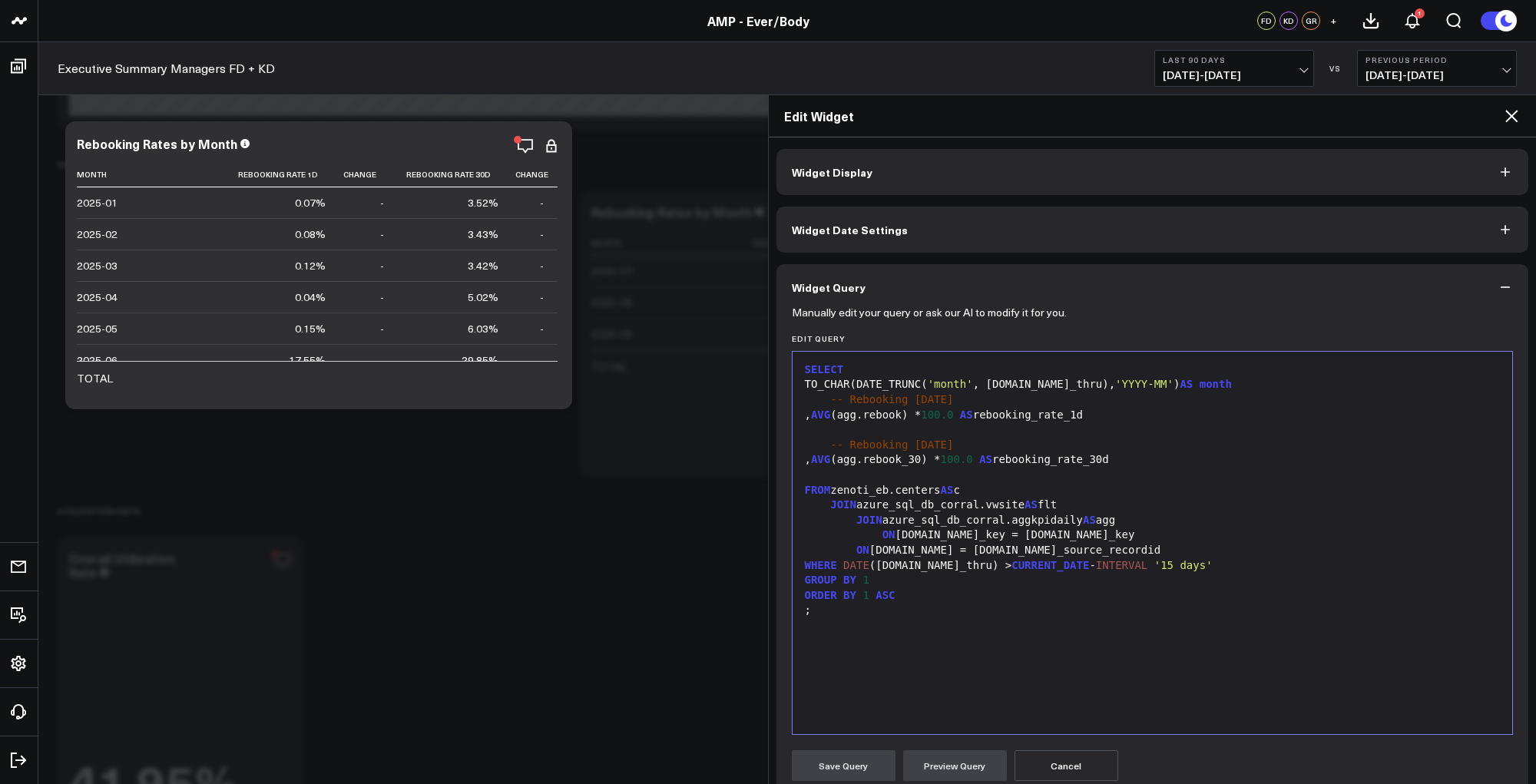
scroll to position [235, 0]
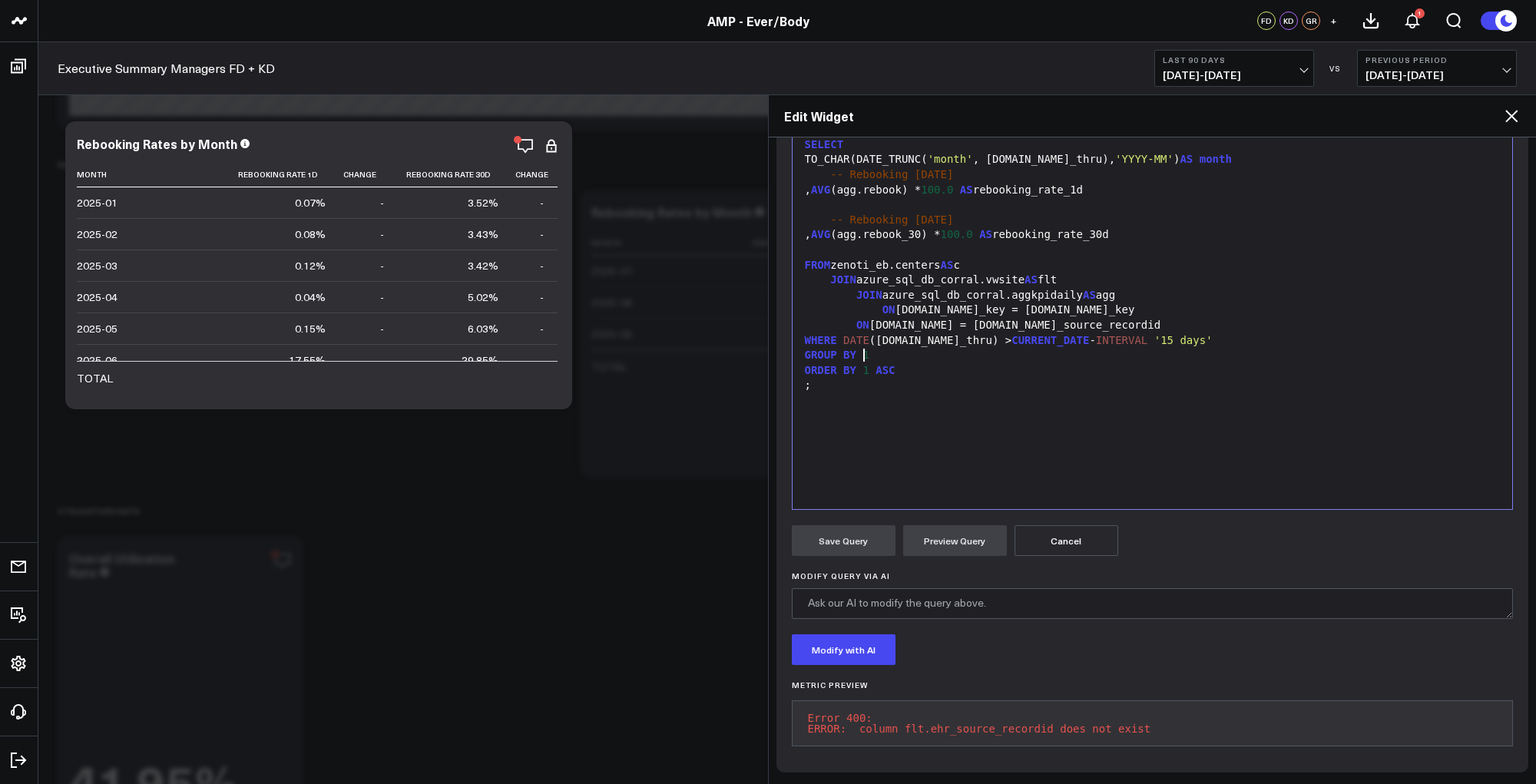
click at [1018, 351] on div "GROUP BY 1" at bounding box center [1152, 355] width 705 height 15
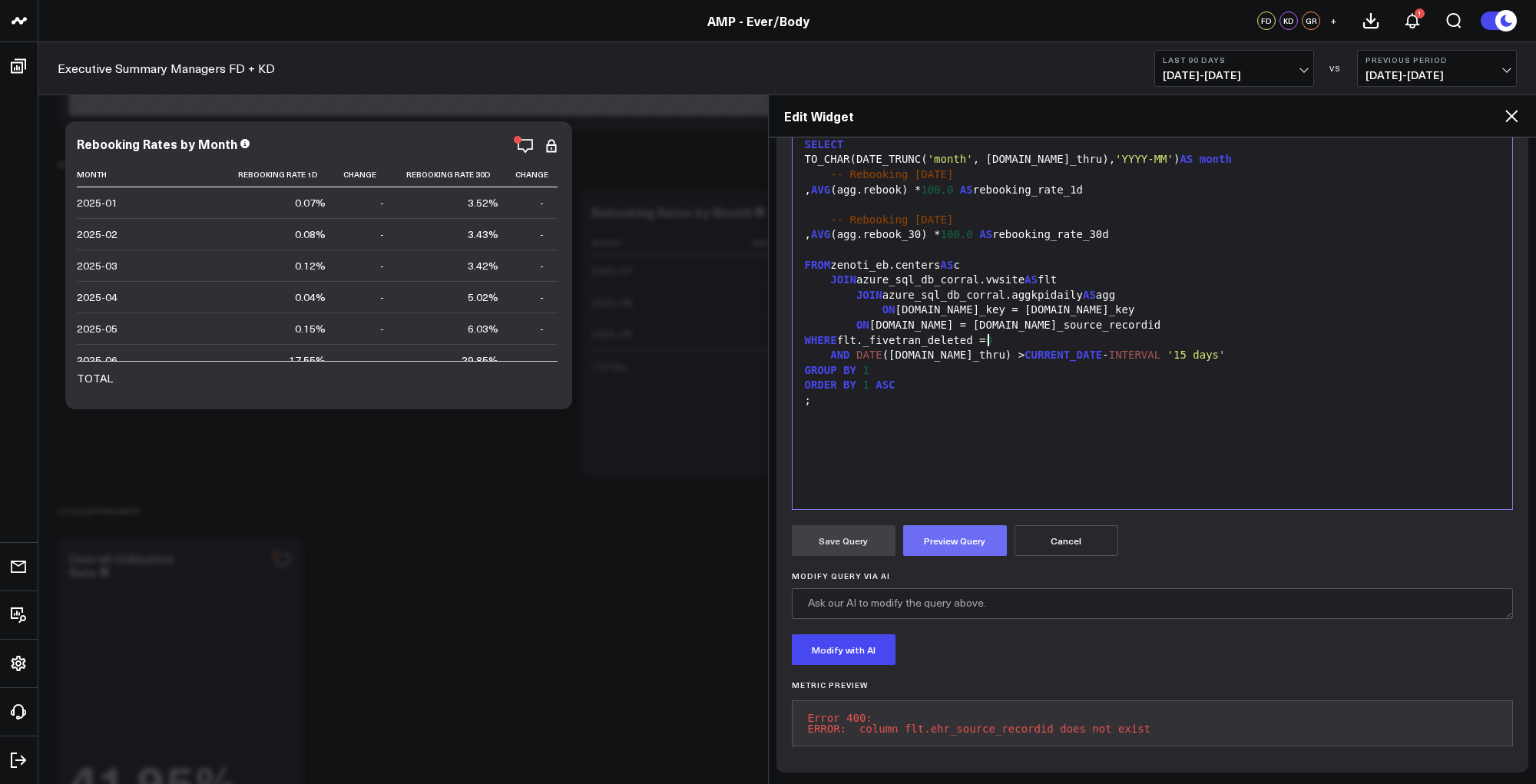
click at [969, 526] on button "Preview Query" at bounding box center [955, 541] width 104 height 30
click at [1004, 333] on div "WHERE flt._fivetran_deleted = 0" at bounding box center [1152, 341] width 705 height 15
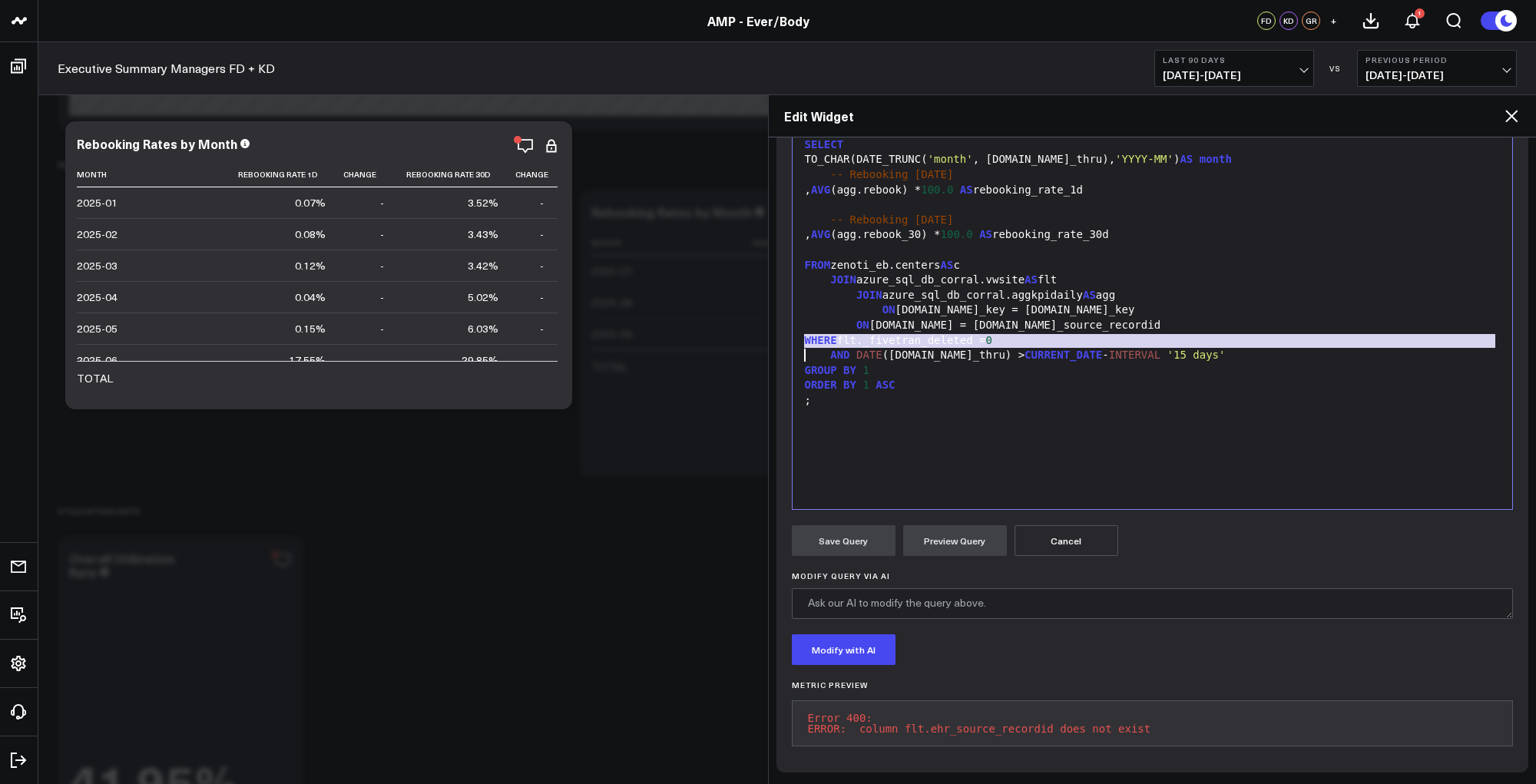
copy div "WHERE flt._fivetran_deleted = 0"
click at [963, 424] on div "SELECT TO_CHAR(DATE_TRUNC( 'month' , agg.date_thru), 'YYYY-MM' ) AS month -- Re…" at bounding box center [1152, 317] width 705 height 367
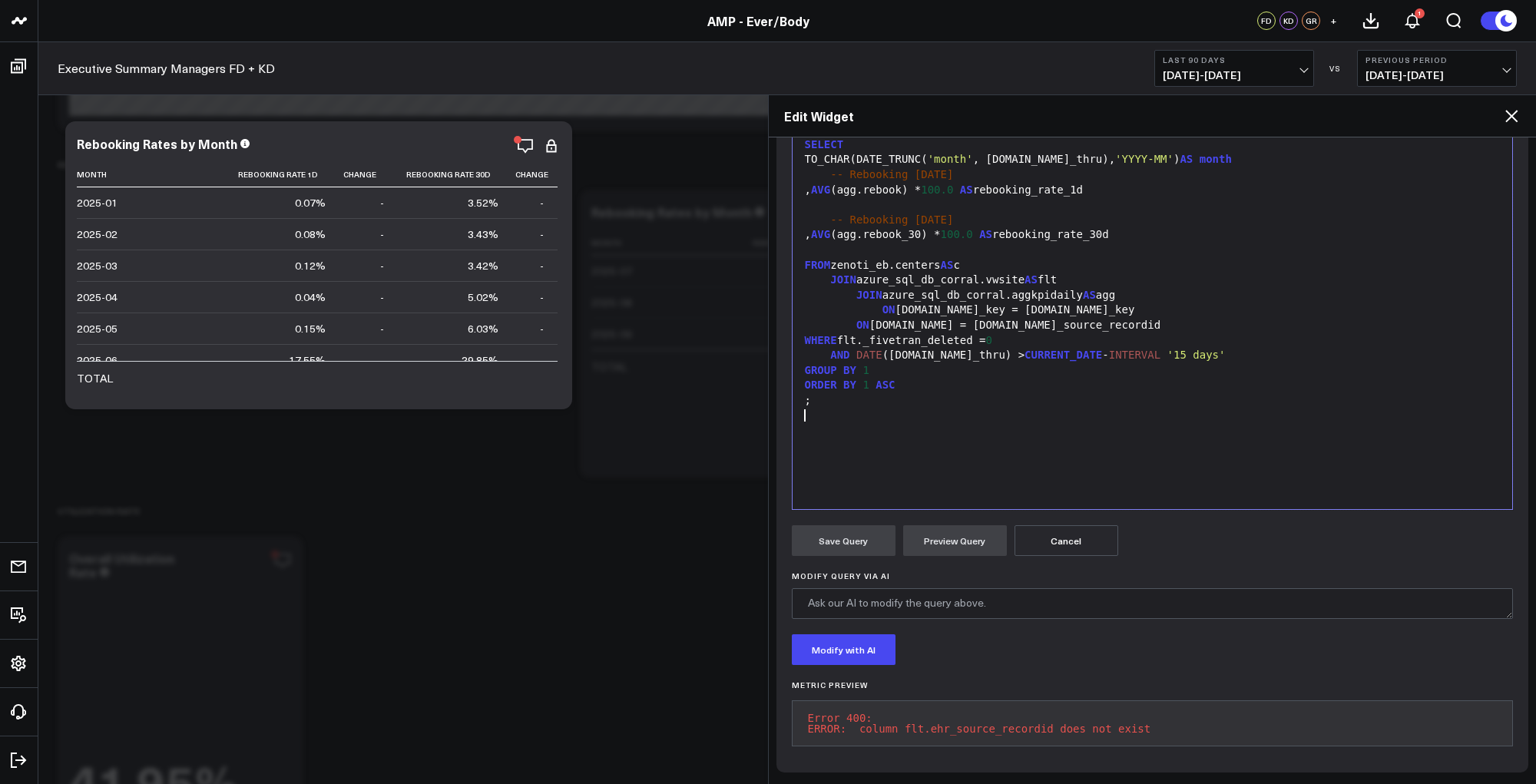
click at [938, 417] on div "SELECT TO_CHAR(DATE_TRUNC( 'month' , agg.date_thru), 'YYYY-MM' ) AS month -- Re…" at bounding box center [1152, 317] width 705 height 367
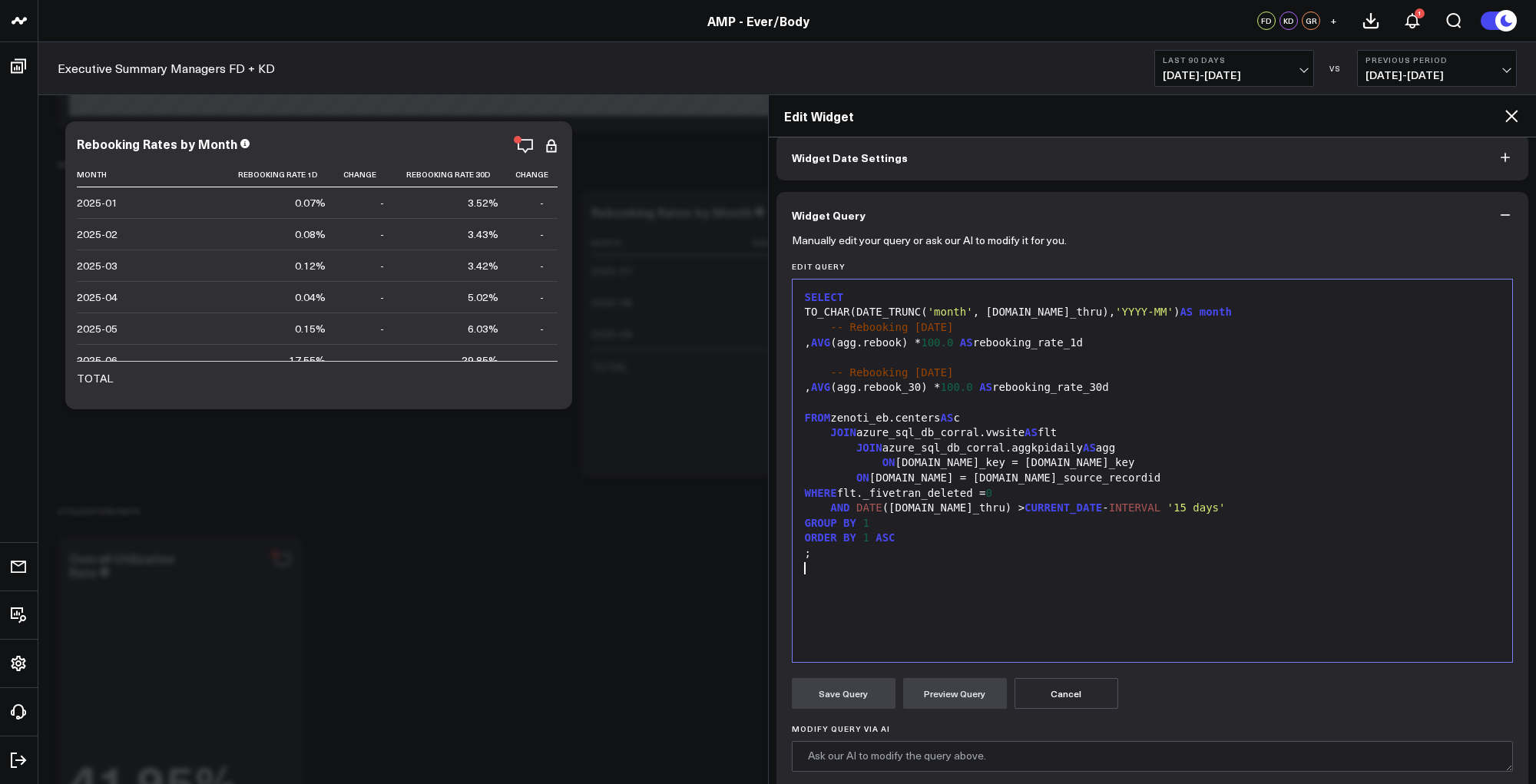
scroll to position [48, 0]
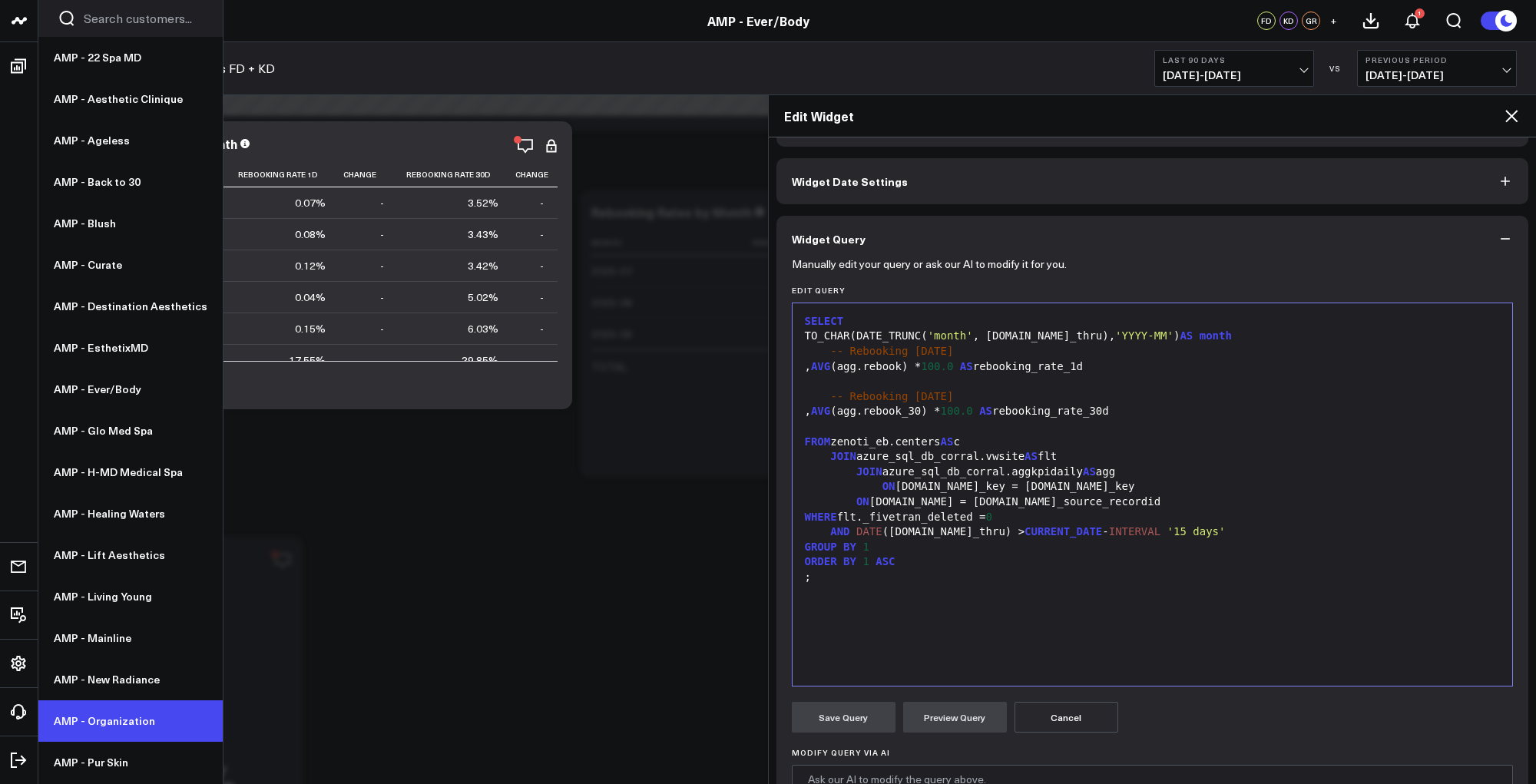
click at [91, 727] on link "AMP - Organization" at bounding box center [131, 721] width 184 height 41
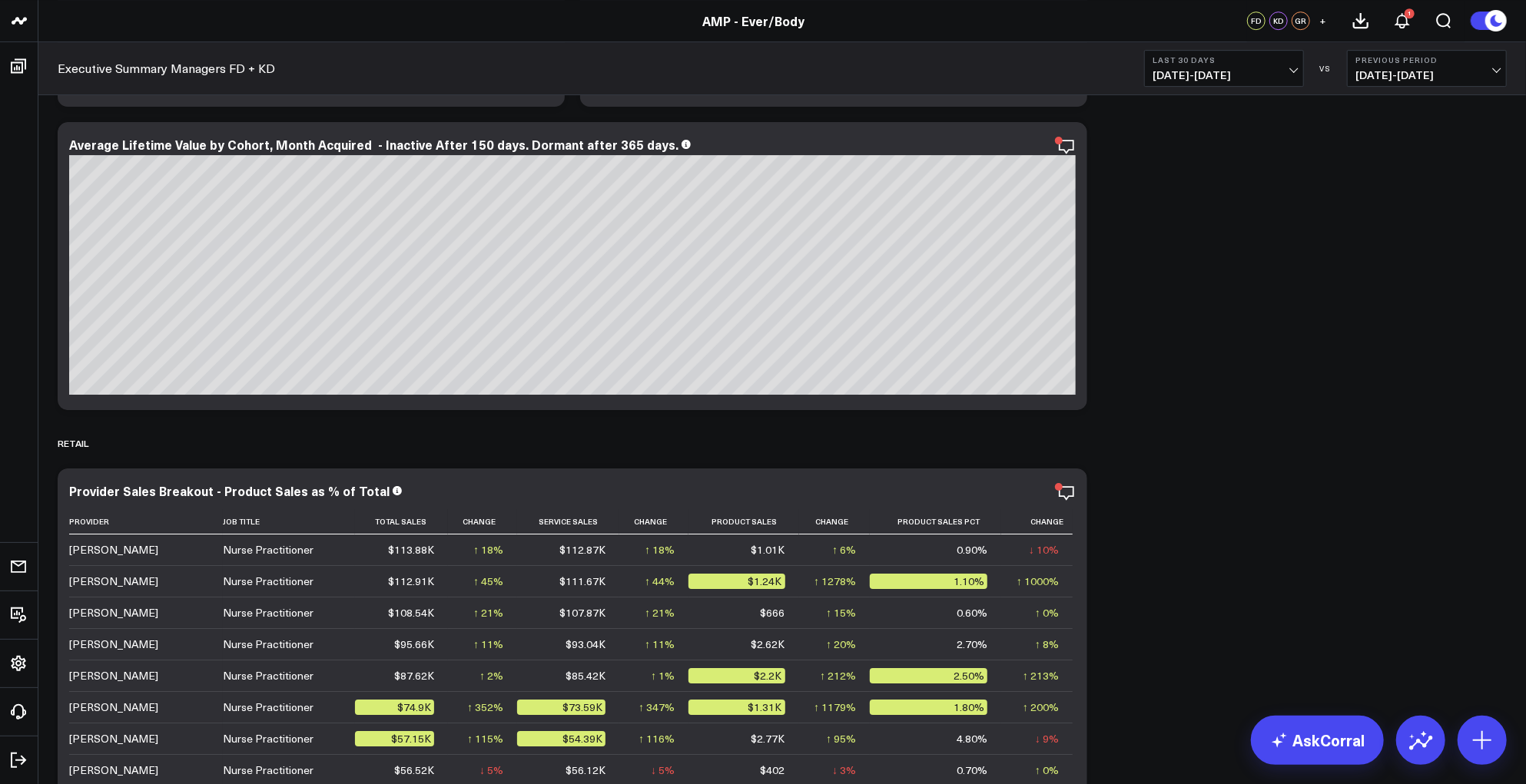
click at [1290, 69] on span "09/01/25 - 09/30/25" at bounding box center [1225, 75] width 143 height 13
click at [1191, 215] on link "Last 90 Days" at bounding box center [1224, 221] width 158 height 30
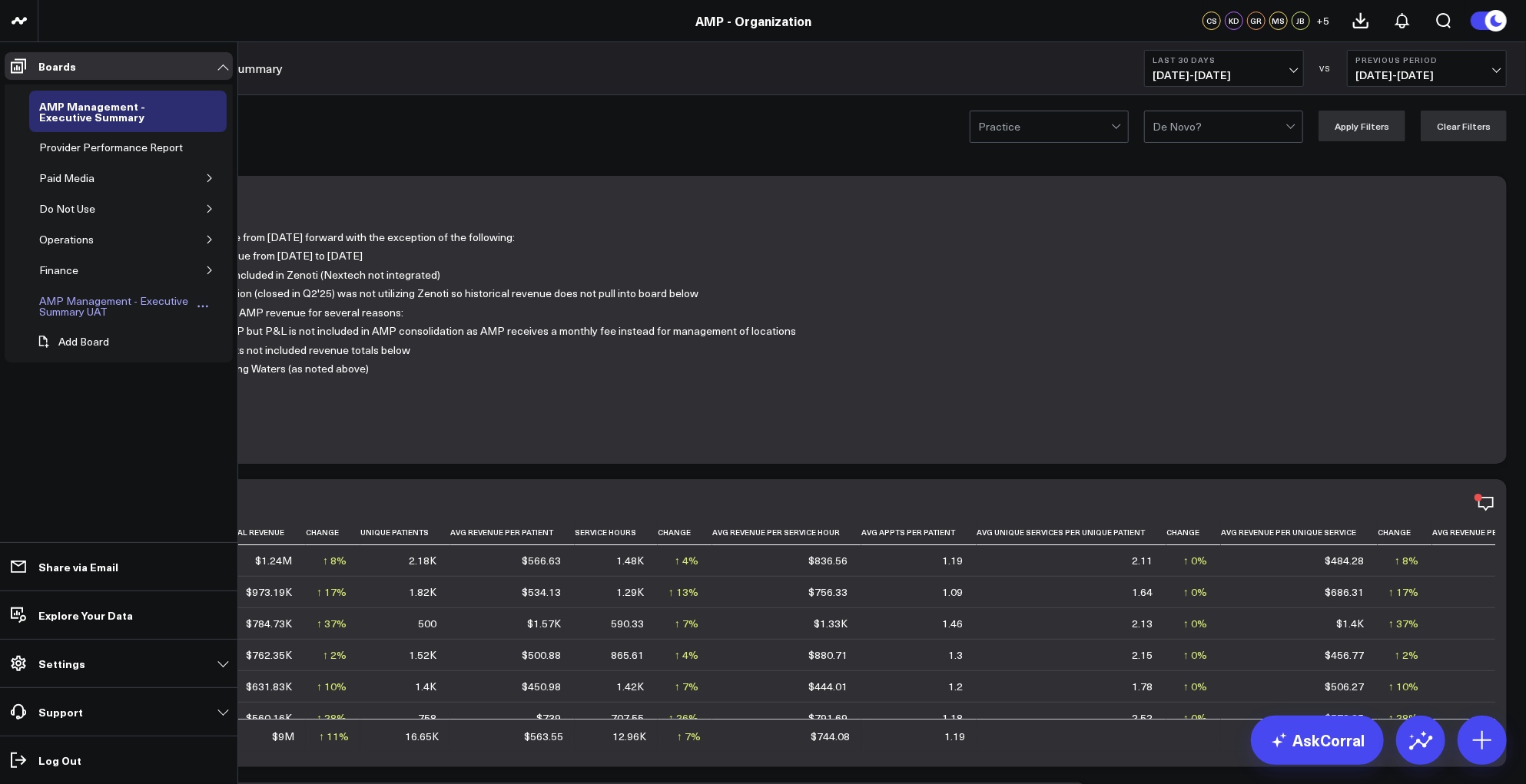
click at [109, 303] on div "AMP Management - Executive Summary UAT" at bounding box center [115, 306] width 160 height 30
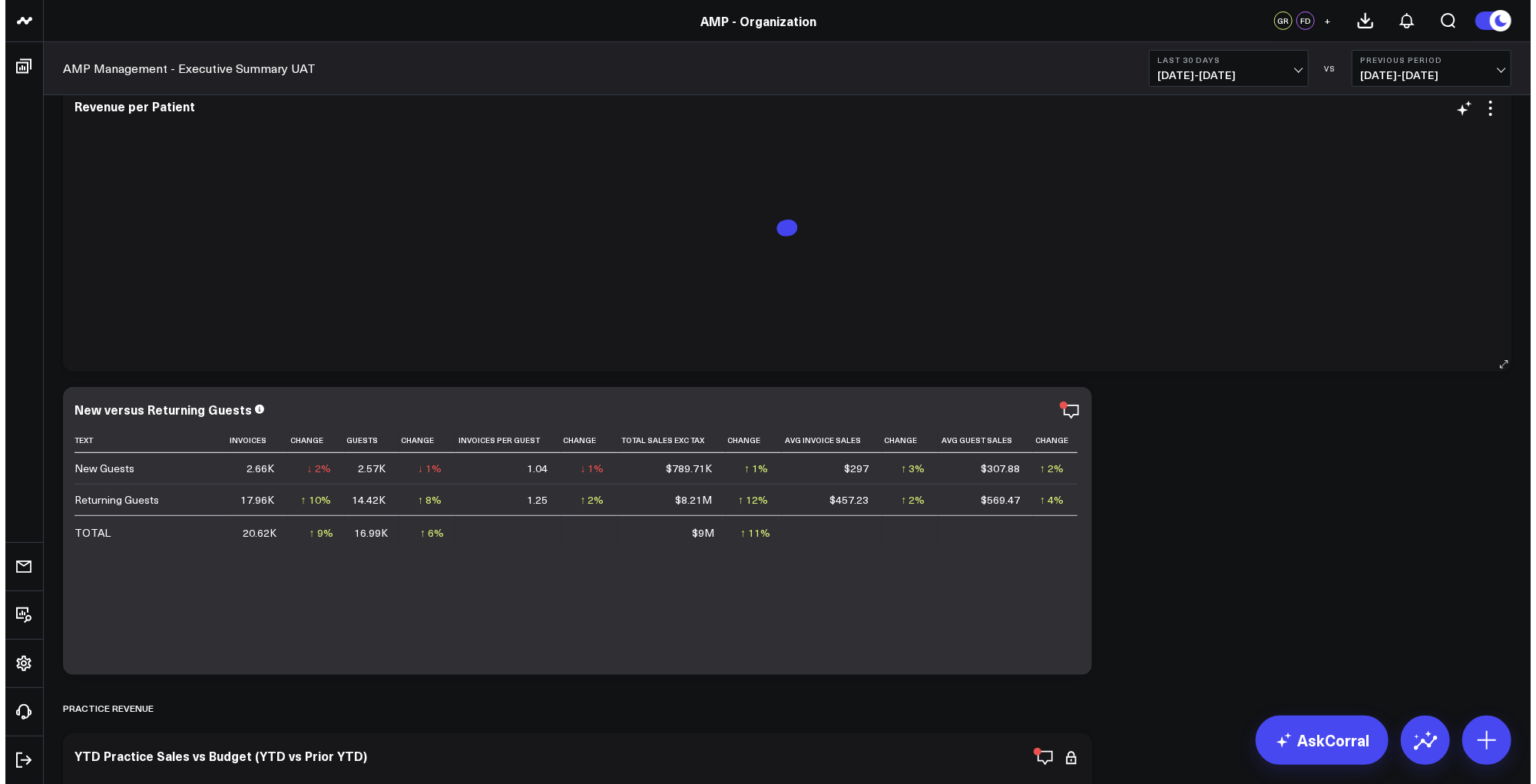
scroll to position [372, 0]
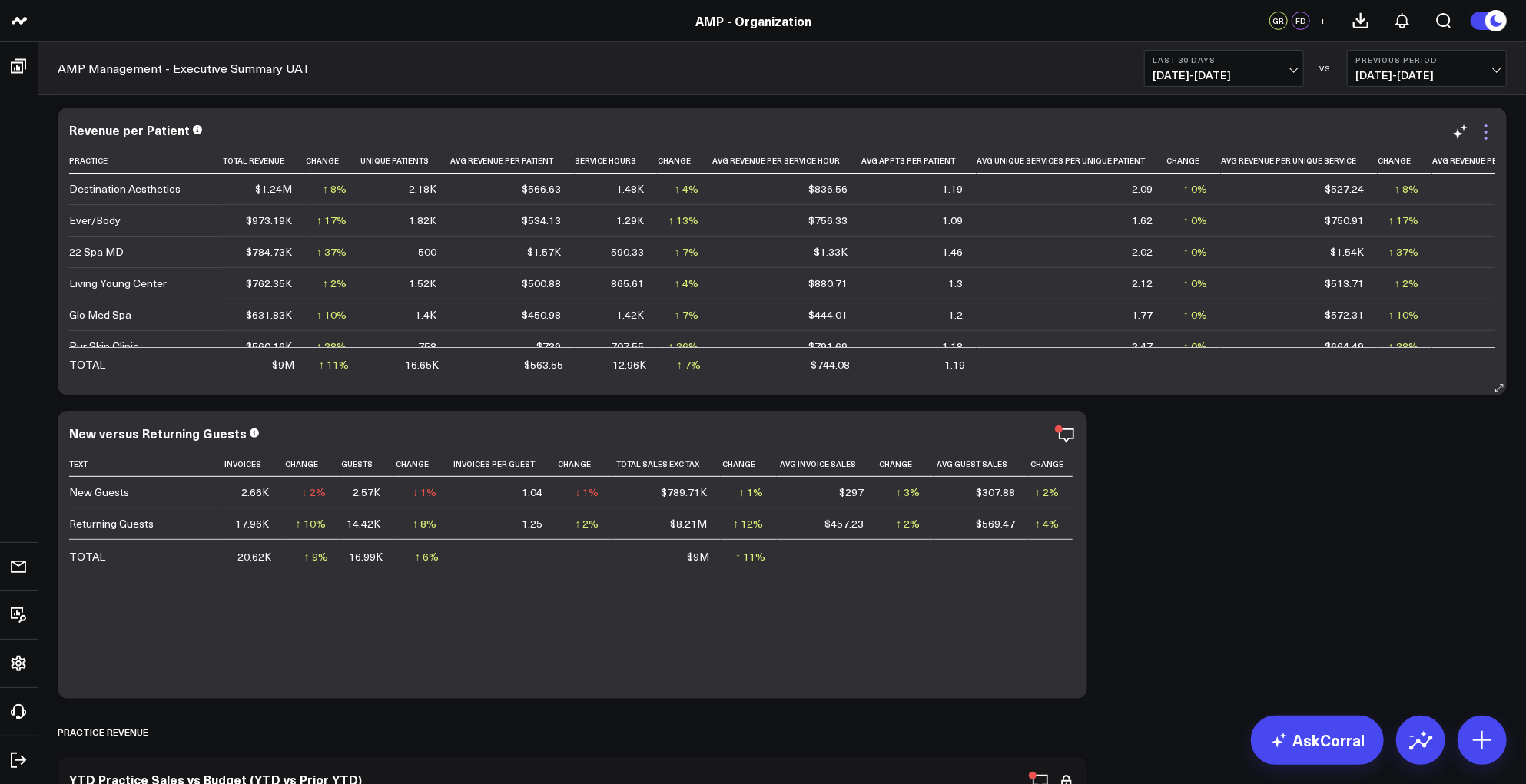
click at [1489, 131] on icon at bounding box center [1486, 131] width 19 height 19
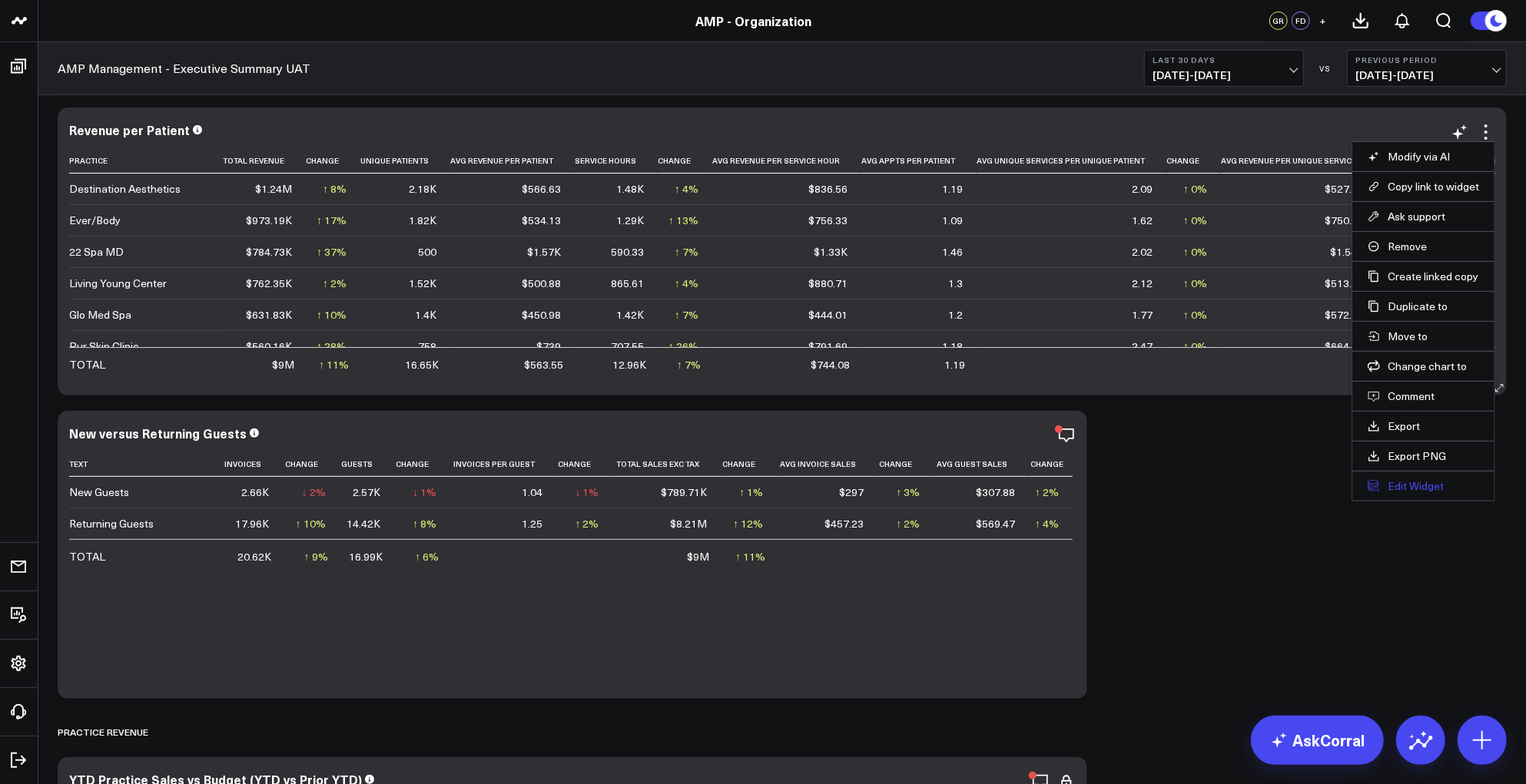
click at [1392, 488] on button "Edit Widget" at bounding box center [1423, 485] width 112 height 13
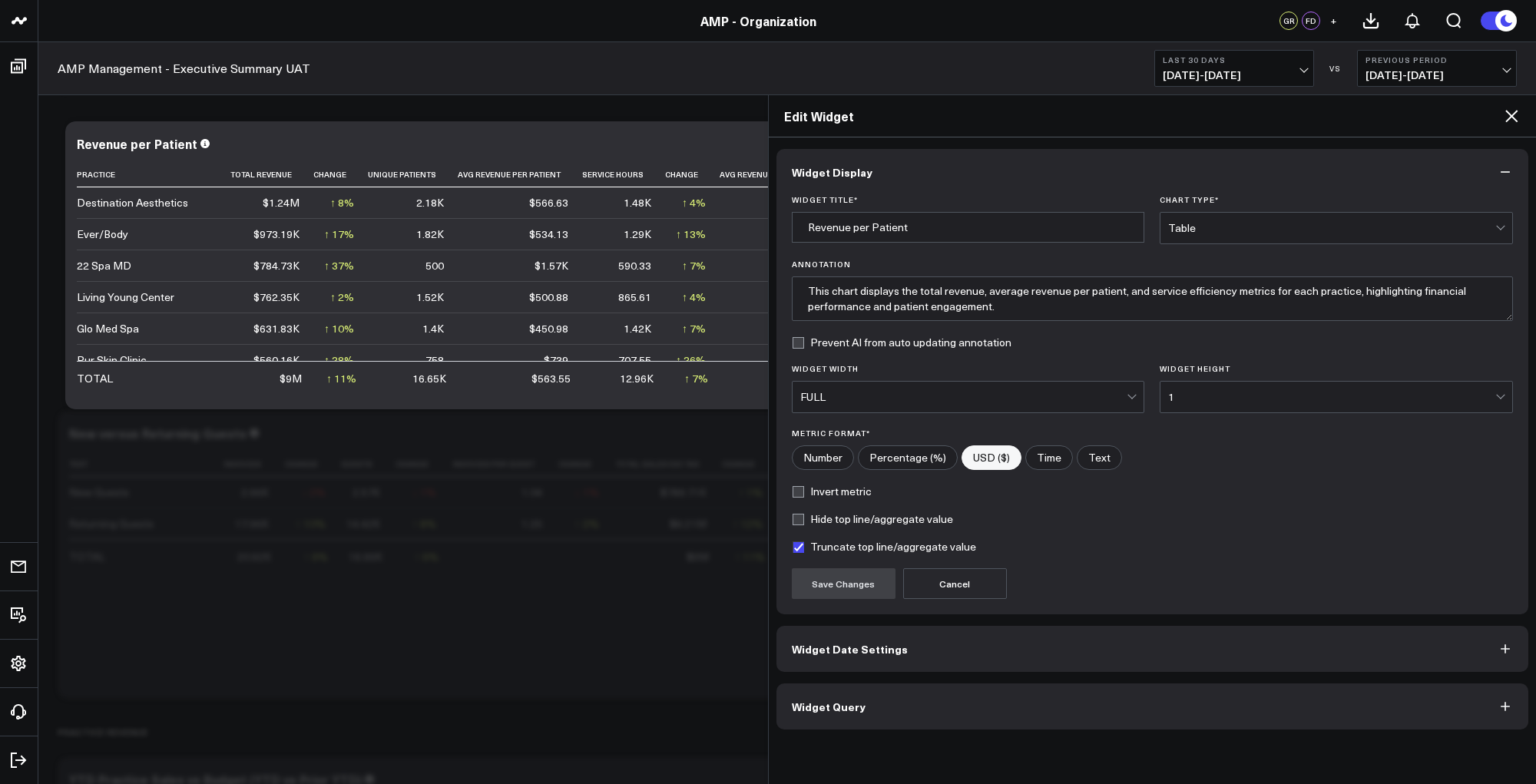
click at [891, 706] on button "Widget Query" at bounding box center [1153, 707] width 753 height 46
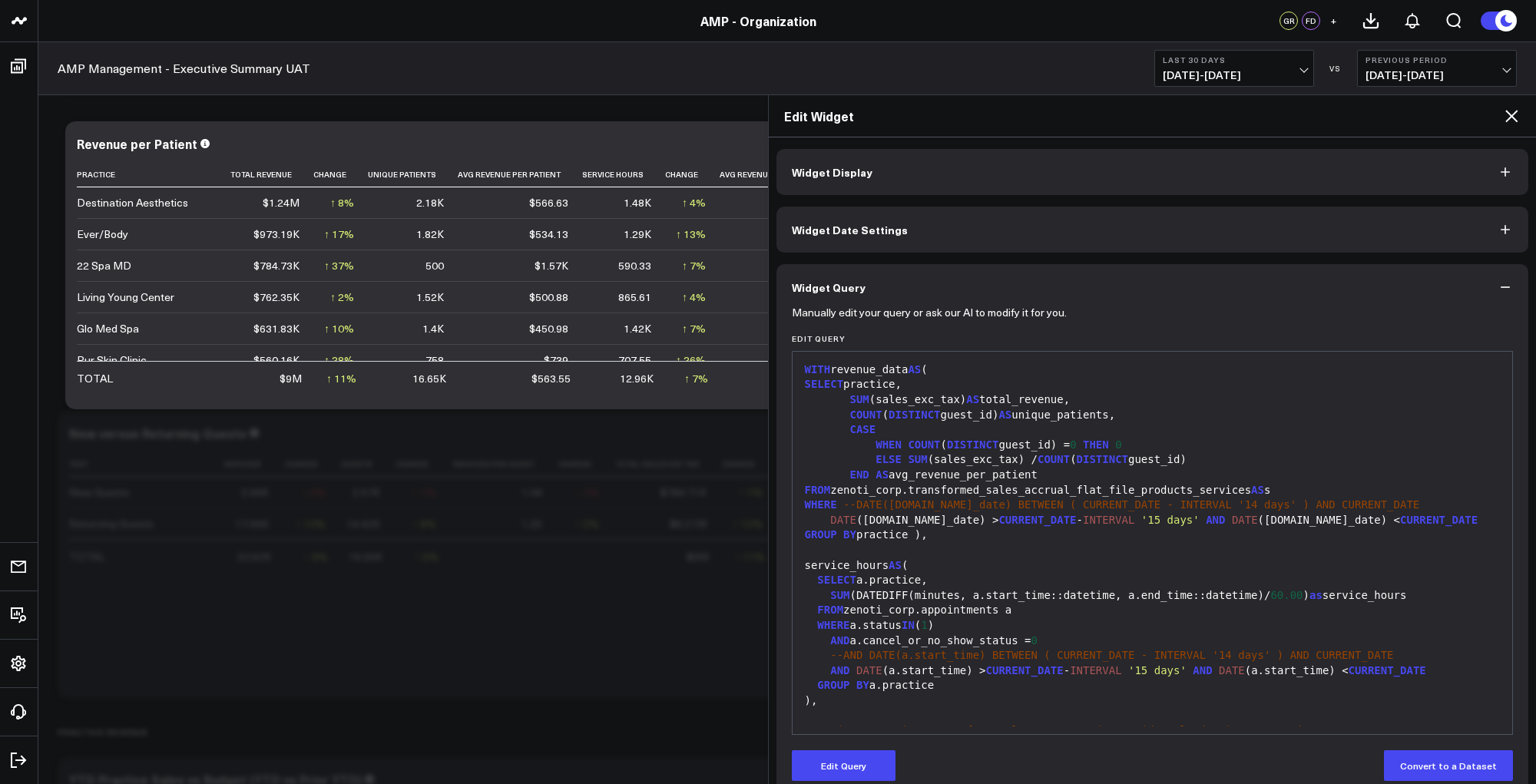
click at [1045, 553] on div at bounding box center [1152, 550] width 705 height 15
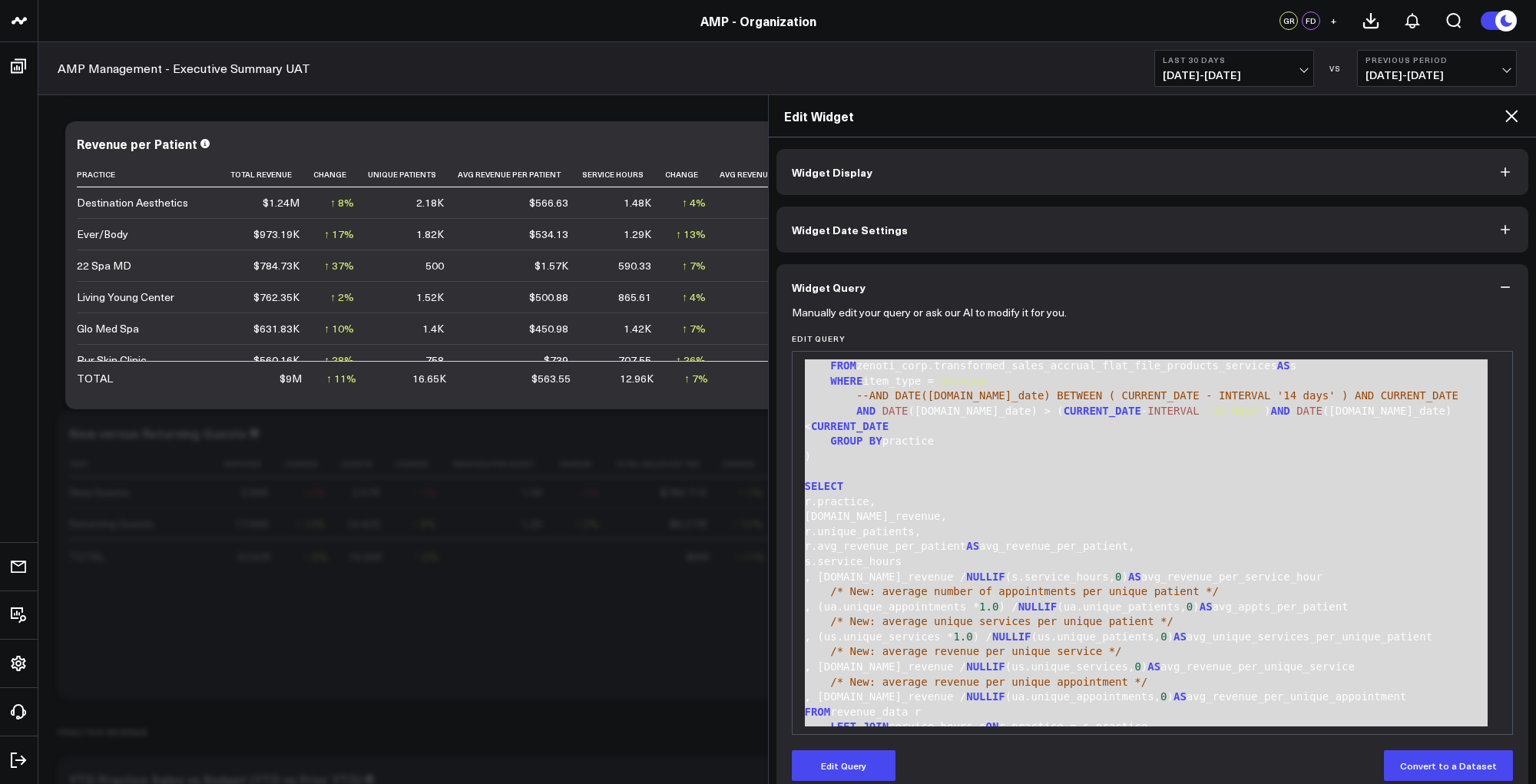
scroll to position [753, 0]
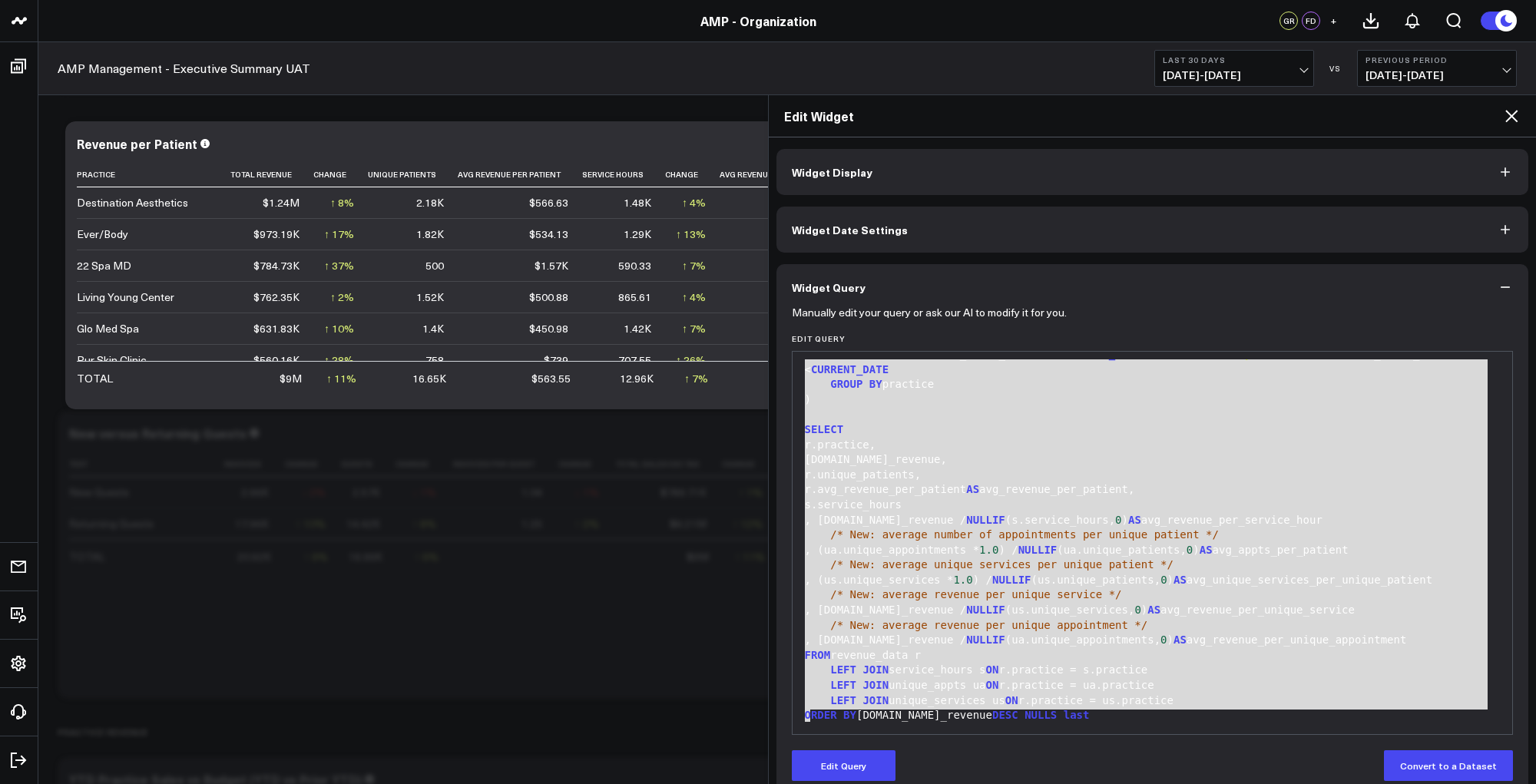
drag, startPoint x: 806, startPoint y: 369, endPoint x: 926, endPoint y: 767, distance: 415.7
click at [926, 767] on form "Manually edit your query or ask our AI to modify it for you. Edit Query 99 1 2 …" at bounding box center [1153, 545] width 722 height 471
copy div "WITH revenue_data AS ( SELECT practice, SUM (sales_exc_tax) AS total_revenue, C…"
click at [812, 763] on button "Edit Query" at bounding box center [844, 765] width 104 height 30
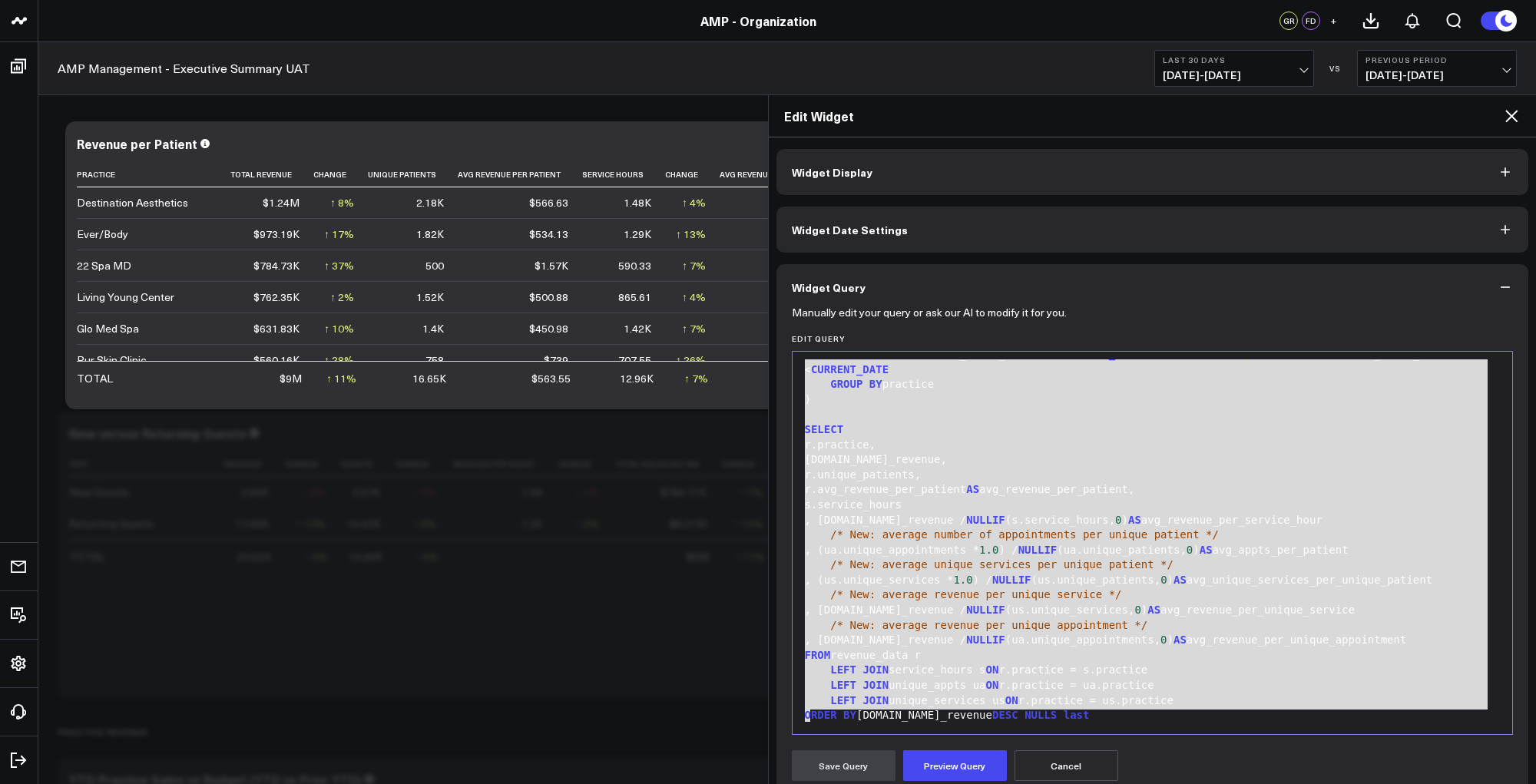
click at [881, 174] on button "Widget Display" at bounding box center [1153, 173] width 753 height 46
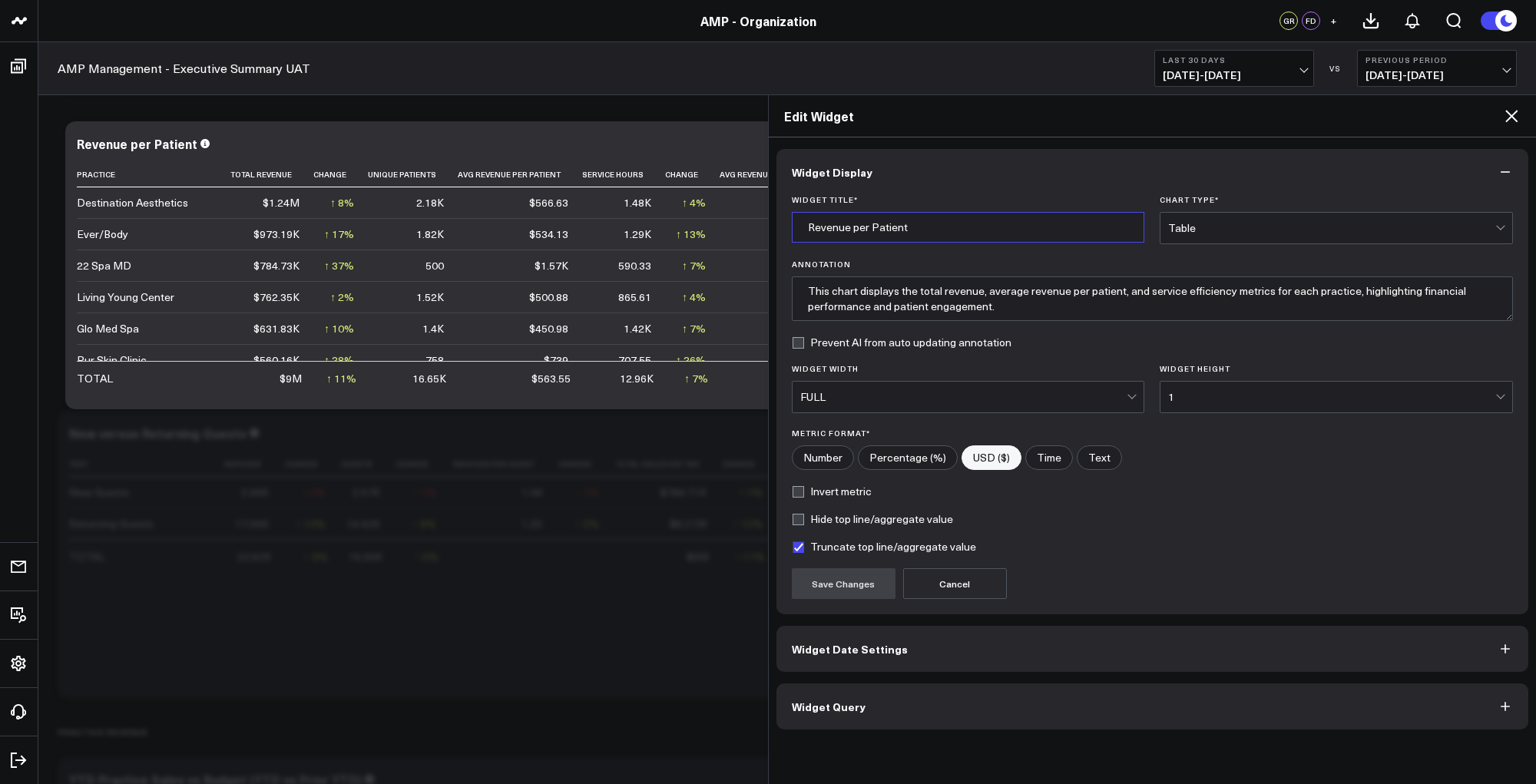
drag, startPoint x: 915, startPoint y: 231, endPoint x: 790, endPoint y: 224, distance: 125.2
click at [790, 224] on div "Widget Title * Revenue per Patient Chart Type * Table Annotation This chart dis…" at bounding box center [1153, 404] width 753 height 419
